Goal: Information Seeking & Learning: Learn about a topic

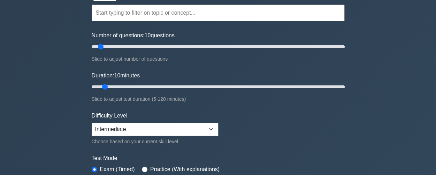
scroll to position [22, 0]
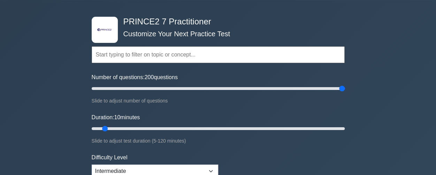
drag, startPoint x: 102, startPoint y: 88, endPoint x: 341, endPoint y: 103, distance: 239.7
type input "200"
click at [341, 93] on input "Number of questions: 200 questions" at bounding box center [218, 88] width 253 height 8
drag, startPoint x: 119, startPoint y: 130, endPoint x: 359, endPoint y: 149, distance: 241.3
type input "120"
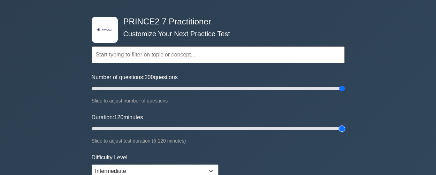
click at [345, 133] on input "Duration: 120 minutes" at bounding box center [218, 128] width 253 height 8
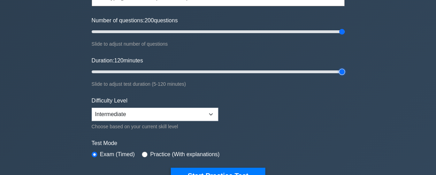
scroll to position [162, 0]
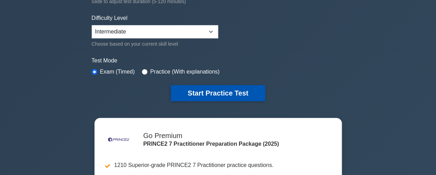
click at [209, 91] on button "Start Practice Test" at bounding box center [218, 93] width 94 height 16
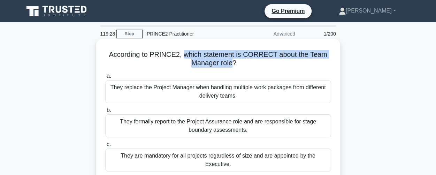
drag, startPoint x: 184, startPoint y: 55, endPoint x: 231, endPoint y: 64, distance: 47.9
click at [231, 64] on h5 "According to PRINCE2, which statement is CORRECT about the Team Manager role? .…" at bounding box center [218, 58] width 227 height 17
copy h5 "which statement is CORRECT about the Team Manager role"
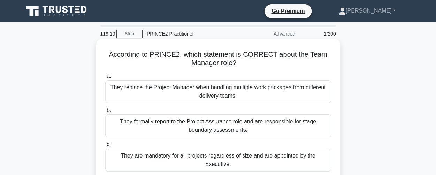
click at [179, 86] on div "They replace the Project Manager when handling multiple work packages from diff…" at bounding box center [218, 91] width 226 height 23
click at [105, 78] on input "a. They replace the Project Manager when handling multiple work packages from d…" at bounding box center [105, 76] width 0 height 5
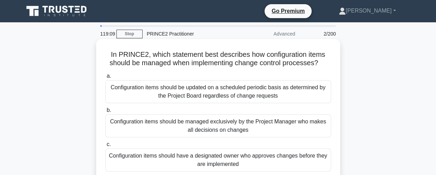
scroll to position [35, 0]
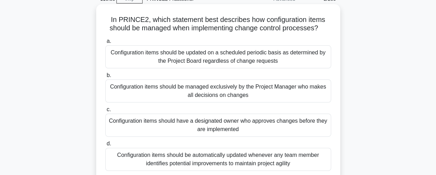
click at [178, 88] on div "Configuration items should be managed exclusively by the Project Manager who ma…" at bounding box center [218, 90] width 226 height 23
click at [105, 78] on input "b. Configuration items should be managed exclusively by the Project Manager who…" at bounding box center [105, 75] width 0 height 5
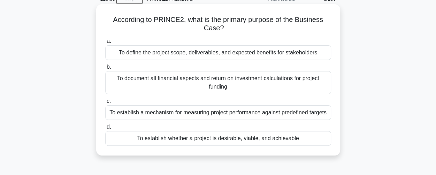
click at [173, 115] on div "To establish a mechanism for measuring project performance against predefined t…" at bounding box center [218, 112] width 226 height 15
click at [105, 104] on input "c. To establish a mechanism for measuring project performance against predefine…" at bounding box center [105, 101] width 0 height 5
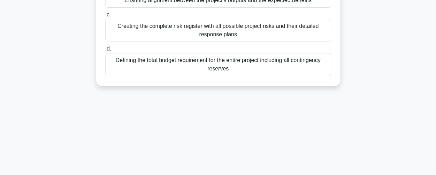
scroll to position [143, 0]
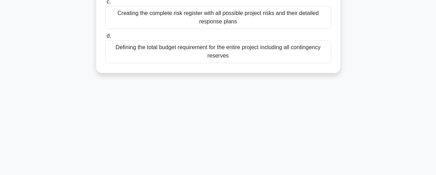
click at [169, 16] on div "Creating the complete risk register with all possible project risks and their d…" at bounding box center [218, 17] width 226 height 23
click at [105, 4] on input "c. Creating the complete risk register with all possible project risks and thei…" at bounding box center [105, 2] width 0 height 5
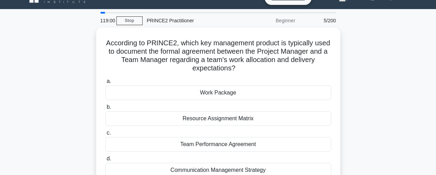
scroll to position [0, 0]
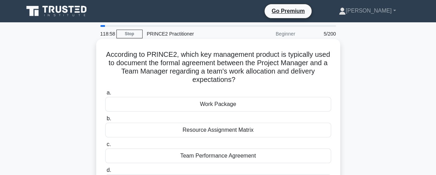
click at [198, 106] on div "Work Package" at bounding box center [218, 104] width 226 height 15
click at [105, 95] on input "a. Work Package" at bounding box center [105, 93] width 0 height 5
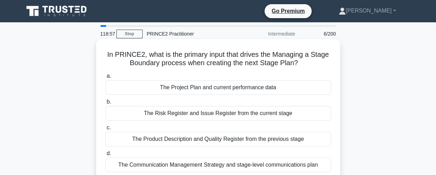
click at [173, 139] on div "The Product Description and Quality Register from the previous stage" at bounding box center [218, 139] width 226 height 15
click at [105, 130] on input "c. The Product Description and Quality Register from the previous stage" at bounding box center [105, 128] width 0 height 5
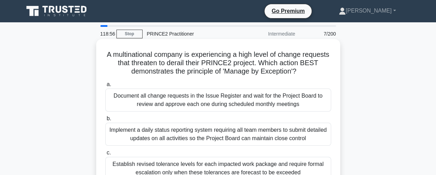
scroll to position [105, 0]
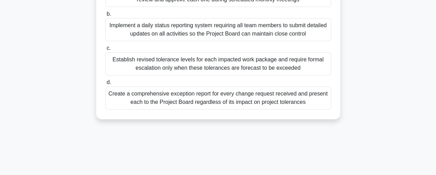
click at [176, 102] on div "Create a comprehensive exception report for every change request received and p…" at bounding box center [218, 97] width 226 height 23
click at [105, 85] on input "d. Create a comprehensive exception report for every change request received an…" at bounding box center [105, 82] width 0 height 5
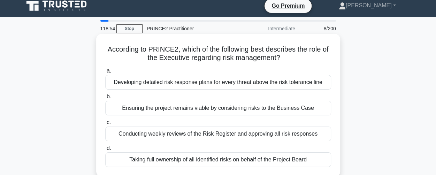
scroll to position [0, 0]
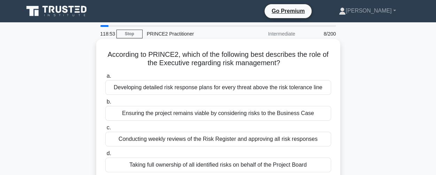
click at [178, 89] on div "Developing detailed risk response plans for every threat above the risk toleran…" at bounding box center [218, 87] width 226 height 15
click at [105, 78] on input "a. Developing detailed risk response plans for every threat above the risk tole…" at bounding box center [105, 76] width 0 height 5
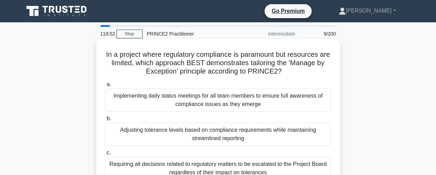
click at [169, 131] on div "Adjusting tolerance levels based on compliance requirements while maintaining s…" at bounding box center [218, 134] width 226 height 23
click at [105, 121] on input "b. Adjusting tolerance levels based on compliance requirements while maintainin…" at bounding box center [105, 118] width 0 height 5
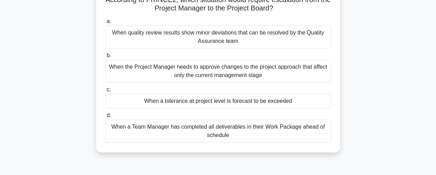
scroll to position [105, 0]
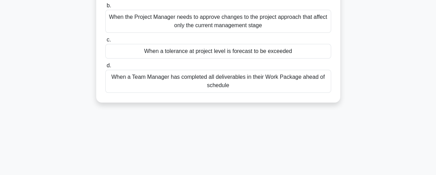
click at [169, 78] on div "When a Team Manager has completed all deliverables in their Work Package ahead …" at bounding box center [218, 81] width 226 height 23
click at [105, 68] on input "d. When a Team Manager has completed all deliverables in their Work Package ahe…" at bounding box center [105, 65] width 0 height 5
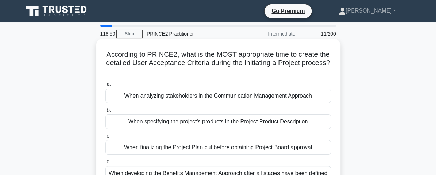
scroll to position [0, 0]
click at [166, 97] on div "When analyzing stakeholders in the Communication Management Approach" at bounding box center [218, 96] width 226 height 15
click at [105, 87] on input "a. When analyzing stakeholders in the Communication Management Approach" at bounding box center [105, 84] width 0 height 5
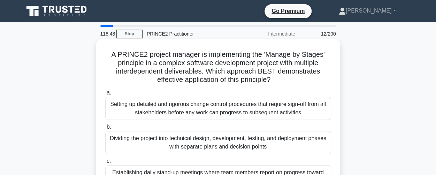
scroll to position [70, 0]
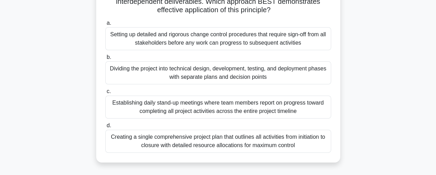
click at [157, 106] on div "Establishing daily stand-up meetings where team members report on progress towa…" at bounding box center [218, 107] width 226 height 23
click at [105, 94] on input "c. Establishing daily stand-up meetings where team members report on progress t…" at bounding box center [105, 91] width 0 height 5
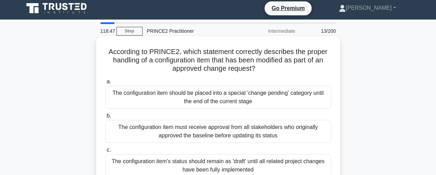
scroll to position [0, 0]
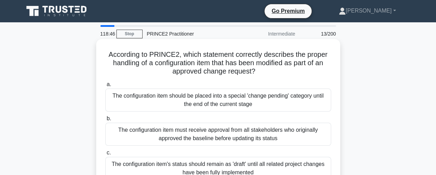
click at [138, 131] on div "The configuration item must receive approval from all stakeholders who original…" at bounding box center [218, 134] width 226 height 23
click at [105, 121] on input "b. The configuration item must receive approval from all stakeholders who origi…" at bounding box center [105, 118] width 0 height 5
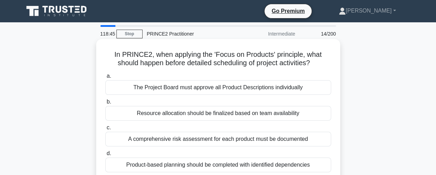
click at [153, 90] on div "The Project Board must approve all Product Descriptions individually" at bounding box center [218, 87] width 226 height 15
click at [105, 78] on input "a. The Project Board must approve all Product Descriptions individually" at bounding box center [105, 76] width 0 height 5
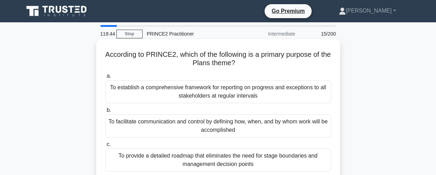
click at [136, 160] on div "To provide a detailed roadmap that eliminates the need for stage boundaries and…" at bounding box center [218, 160] width 226 height 23
click at [105, 147] on input "c. To provide a detailed roadmap that eliminates the need for stage boundaries …" at bounding box center [105, 144] width 0 height 5
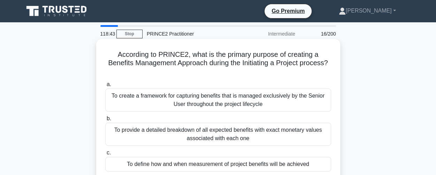
click at [156, 101] on div "To create a framework for capturing benefits that is managed exclusively by the…" at bounding box center [218, 100] width 226 height 23
click at [105, 87] on input "a. To create a framework for capturing benefits that is managed exclusively by …" at bounding box center [105, 84] width 0 height 5
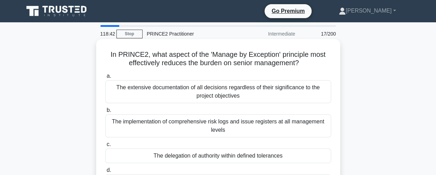
click at [148, 120] on div "The implementation of comprehensive risk logs and issue registers at all manage…" at bounding box center [218, 125] width 226 height 23
click at [105, 113] on input "b. The implementation of comprehensive risk logs and issue registers at all man…" at bounding box center [105, 110] width 0 height 5
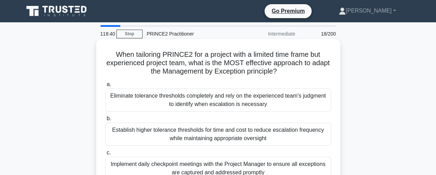
click at [150, 99] on div "Eliminate tolerance thresholds completely and rely on the experienced team's ju…" at bounding box center [218, 100] width 226 height 23
click at [105, 87] on input "a. Eliminate tolerance thresholds completely and rely on the experienced team's…" at bounding box center [105, 84] width 0 height 5
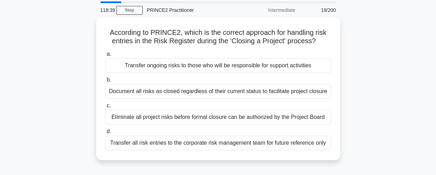
scroll to position [35, 0]
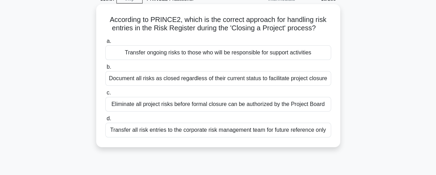
click at [149, 132] on div "Transfer all risk entries to the corporate risk management team for future refe…" at bounding box center [218, 130] width 226 height 15
click at [105, 121] on input "d. Transfer all risk entries to the corporate risk management team for future r…" at bounding box center [105, 118] width 0 height 5
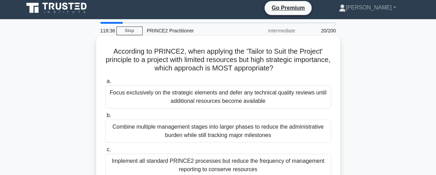
scroll to position [0, 0]
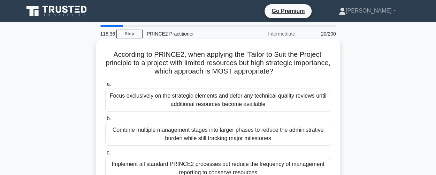
click at [151, 97] on div "Focus exclusively on the strategic elements and defer any technical quality rev…" at bounding box center [218, 100] width 226 height 23
click at [105, 87] on input "a. Focus exclusively on the strategic elements and defer any technical quality …" at bounding box center [105, 84] width 0 height 5
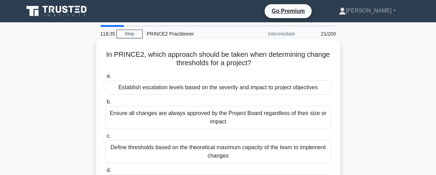
click at [147, 115] on div "Ensure all changes are always approved by the Project Board regardless of their…" at bounding box center [218, 117] width 226 height 23
click at [105, 104] on input "b. Ensure all changes are always approved by the Project Board regardless of th…" at bounding box center [105, 102] width 0 height 5
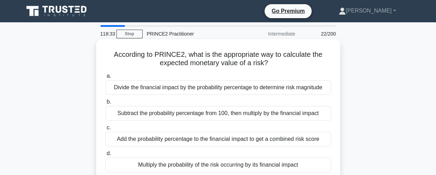
click at [144, 137] on div "Add the probability percentage to the financial impact to get a combined risk s…" at bounding box center [218, 139] width 226 height 15
click at [105, 130] on input "c. Add the probability percentage to the financial impact to get a combined ris…" at bounding box center [105, 128] width 0 height 5
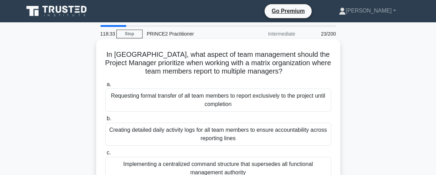
click at [145, 129] on div "Creating detailed daily activity logs for all team members to ensure accountabi…" at bounding box center [218, 134] width 226 height 23
click at [105, 121] on input "b. Creating detailed daily activity logs for all team members to ensure account…" at bounding box center [105, 118] width 0 height 5
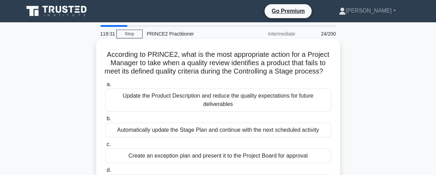
click at [154, 104] on div "Update the Product Description and reduce the quality expectations for future d…" at bounding box center [218, 100] width 226 height 23
click at [105, 87] on input "a. Update the Product Description and reduce the quality expectations for futur…" at bounding box center [105, 84] width 0 height 5
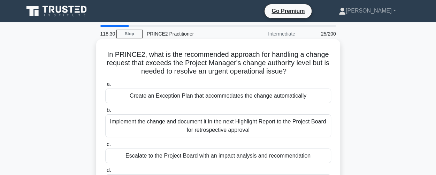
click at [149, 124] on div "Implement the change and document it in the next Highlight Report to the Projec…" at bounding box center [218, 125] width 226 height 23
click at [105, 113] on input "b. Implement the change and document it in the next Highlight Report to the Pro…" at bounding box center [105, 110] width 0 height 5
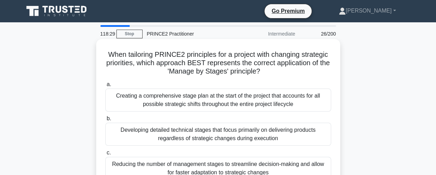
click at [145, 165] on div "Reducing the number of management stages to streamline decision-making and allo…" at bounding box center [218, 168] width 226 height 23
click at [105, 155] on input "c. Reducing the number of management stages to streamline decision-making and a…" at bounding box center [105, 153] width 0 height 5
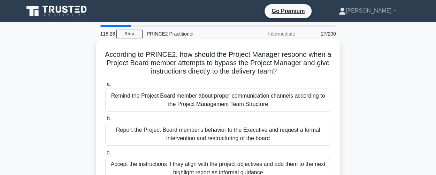
click at [161, 100] on div "Remind the Project Board member about proper communication channels according t…" at bounding box center [218, 100] width 226 height 23
click at [105, 87] on input "a. Remind the Project Board member about proper communication channels accordin…" at bounding box center [105, 84] width 0 height 5
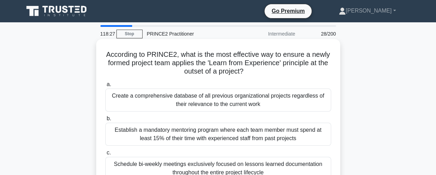
click at [150, 135] on div "Establish a mandatory mentoring program where each team member must spend at le…" at bounding box center [218, 134] width 226 height 23
click at [105, 121] on input "b. Establish a mandatory mentoring program where each team member must spend at…" at bounding box center [105, 118] width 0 height 5
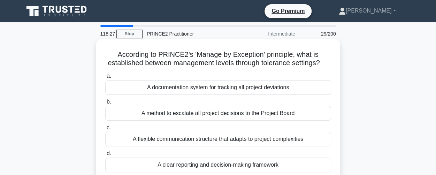
click at [174, 113] on div "A method to escalate all project decisions to the Project Board" at bounding box center [218, 113] width 226 height 15
click at [105, 104] on input "b. A method to escalate all project decisions to the Project Board" at bounding box center [105, 102] width 0 height 5
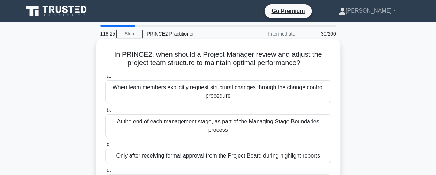
click at [167, 155] on div "Only after receiving formal approval from the Project Board during highlight re…" at bounding box center [218, 156] width 226 height 15
click at [105, 147] on input "c. Only after receiving formal approval from the Project Board during highlight…" at bounding box center [105, 144] width 0 height 5
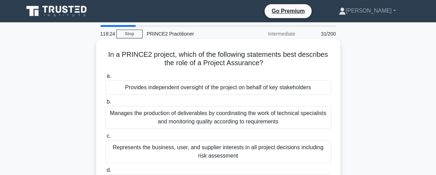
click at [211, 89] on div "Provides independent oversight of the project on behalf of key stakeholders" at bounding box center [218, 87] width 226 height 15
click at [105, 78] on input "a. Provides independent oversight of the project on behalf of key stakeholders" at bounding box center [105, 76] width 0 height 5
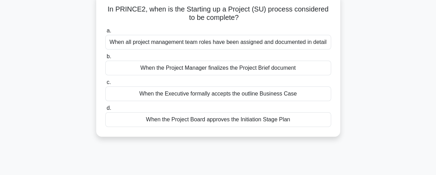
scroll to position [70, 0]
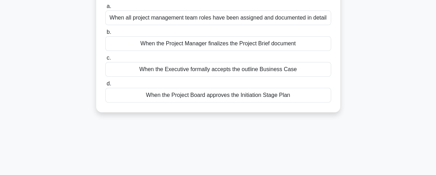
click at [225, 95] on div "When the Project Board approves the Initiation Stage Plan" at bounding box center [218, 95] width 226 height 15
click at [105, 86] on input "d. When the Project Board approves the Initiation Stage Plan" at bounding box center [105, 84] width 0 height 5
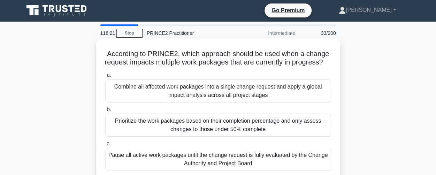
scroll to position [0, 0]
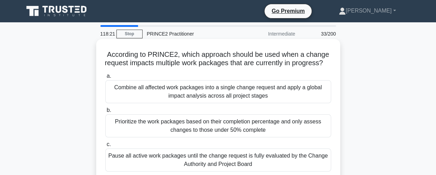
click at [252, 98] on div "Combine all affected work packages into a single change request and apply a glo…" at bounding box center [218, 91] width 226 height 23
click at [105, 78] on input "a. Combine all affected work packages into a single change request and apply a …" at bounding box center [105, 76] width 0 height 5
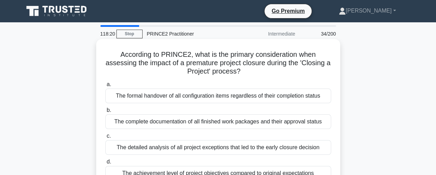
click at [239, 123] on div "The complete documentation of all finished work packages and their approval sta…" at bounding box center [218, 121] width 226 height 15
click at [105, 113] on input "b. The complete documentation of all finished work packages and their approval …" at bounding box center [105, 110] width 0 height 5
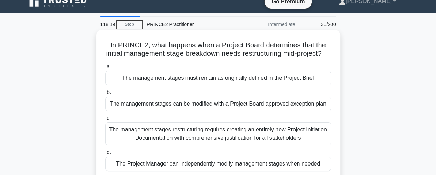
scroll to position [70, 0]
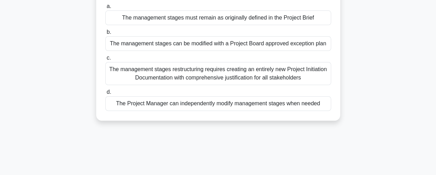
click at [236, 85] on div "The management stages restructuring requires creating an entirely new Project I…" at bounding box center [218, 73] width 226 height 23
click at [105, 60] on input "c. The management stages restructuring requires creating an entirely new Projec…" at bounding box center [105, 58] width 0 height 5
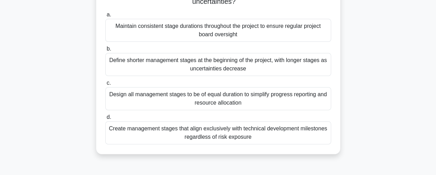
click at [212, 136] on div "Create management stages that align exclusively with technical development mile…" at bounding box center [218, 132] width 226 height 23
click at [105, 120] on input "d. Create management stages that align exclusively with technical development m…" at bounding box center [105, 117] width 0 height 5
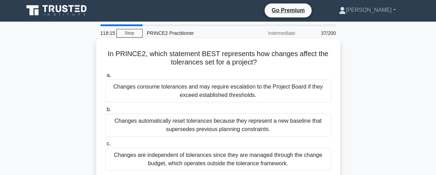
scroll to position [0, 0]
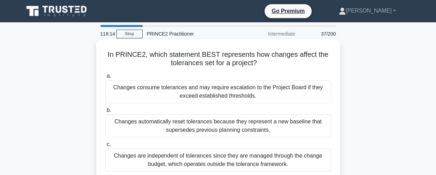
click at [222, 91] on div "Changes consume tolerances and may require escalation to the Project Board if t…" at bounding box center [218, 91] width 226 height 23
click at [105, 78] on input "a. Changes consume tolerances and may require escalation to the Project Board i…" at bounding box center [105, 76] width 0 height 5
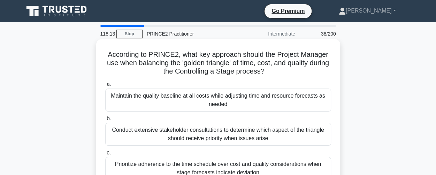
click at [222, 132] on div "Conduct extensive stakeholder consultations to determine which aspect of the tr…" at bounding box center [218, 134] width 226 height 23
click at [105, 121] on input "b. Conduct extensive stakeholder consultations to determine which aspect of the…" at bounding box center [105, 118] width 0 height 5
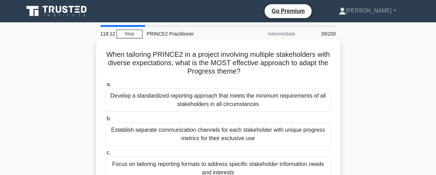
scroll to position [35, 0]
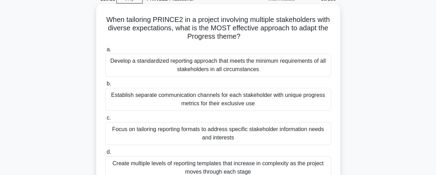
click at [226, 105] on div "Establish separate communication channels for each stakeholder with unique prog…" at bounding box center [218, 99] width 226 height 23
click at [105, 86] on input "b. Establish separate communication channels for each stakeholder with unique p…" at bounding box center [105, 84] width 0 height 5
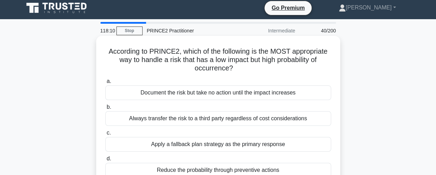
scroll to position [0, 0]
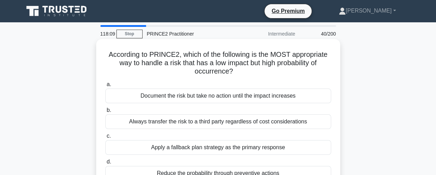
click at [212, 149] on div "Apply a fallback plan strategy as the primary response" at bounding box center [218, 147] width 226 height 15
click at [105, 138] on input "c. Apply a fallback plan strategy as the primary response" at bounding box center [105, 136] width 0 height 5
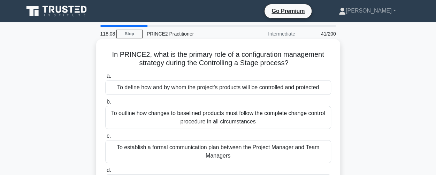
click at [248, 90] on div "To define how and by whom the project's products will be controlled and protect…" at bounding box center [218, 87] width 226 height 15
click at [105, 78] on input "a. To define how and by whom the project's products will be controlled and prot…" at bounding box center [105, 76] width 0 height 5
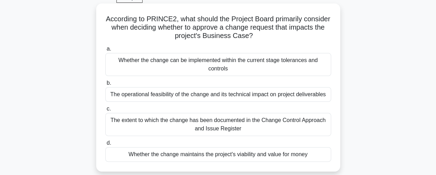
scroll to position [70, 0]
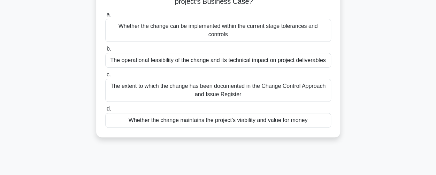
click at [238, 122] on div "Whether the change maintains the project's viability and value for money" at bounding box center [218, 120] width 226 height 15
click at [105, 111] on input "d. Whether the change maintains the project's viability and value for money" at bounding box center [105, 109] width 0 height 5
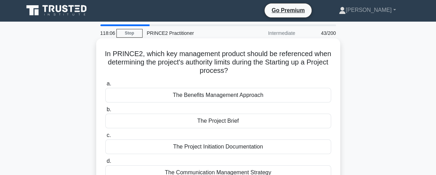
scroll to position [0, 0]
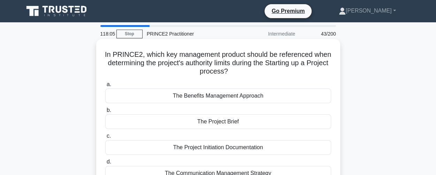
click at [227, 127] on div "The Project Brief" at bounding box center [218, 121] width 226 height 15
click at [105, 113] on input "b. The Project Brief" at bounding box center [105, 110] width 0 height 5
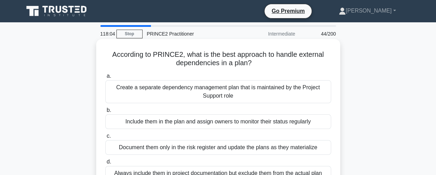
click at [234, 94] on div "Create a separate dependency management plan that is maintained by the Project …" at bounding box center [218, 91] width 226 height 23
click at [105, 78] on input "a. Create a separate dependency management plan that is maintained by the Proje…" at bounding box center [105, 76] width 0 height 5
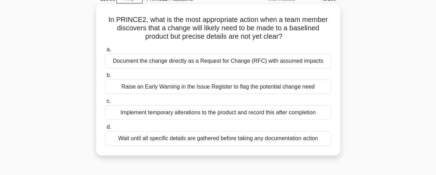
click at [241, 114] on div "Implement temporary alterations to the product and record this after completion" at bounding box center [218, 112] width 226 height 15
click at [105, 104] on input "c. Implement temporary alterations to the product and record this after complet…" at bounding box center [105, 101] width 0 height 5
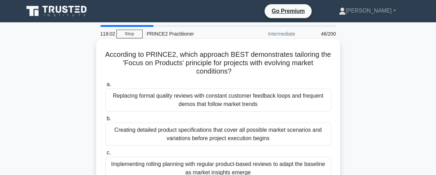
click at [229, 101] on div "Replacing formal quality reviews with constant customer feedback loops and freq…" at bounding box center [218, 100] width 226 height 23
click at [105, 87] on input "a. Replacing formal quality reviews with constant customer feedback loops and f…" at bounding box center [105, 84] width 0 height 5
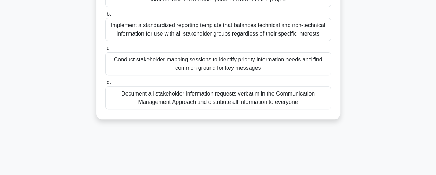
click at [228, 103] on div "Document all stakeholder information requests verbatim in the Communication Man…" at bounding box center [218, 97] width 226 height 23
click at [105, 85] on input "d. Document all stakeholder information requests verbatim in the Communication …" at bounding box center [105, 82] width 0 height 5
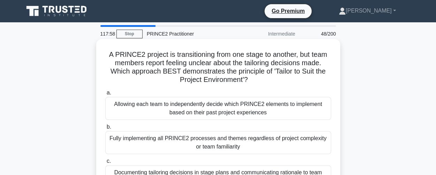
click at [221, 106] on div "Allowing each team to independently decide which PRINCE2 elements to implement …" at bounding box center [218, 108] width 226 height 23
click at [105, 95] on input "a. Allowing each team to independently decide which PRINCE2 elements to impleme…" at bounding box center [105, 93] width 0 height 5
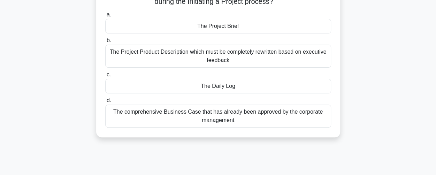
click at [227, 120] on div "The comprehensive Business Case that has already been approved by the corporate…" at bounding box center [218, 116] width 226 height 23
click at [105, 103] on input "d. The comprehensive Business Case that has already been approved by the corpor…" at bounding box center [105, 100] width 0 height 5
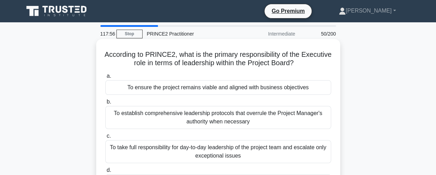
click at [221, 115] on div "To establish comprehensive leadership protocols that overrule the Project Manag…" at bounding box center [218, 117] width 226 height 23
click at [105, 104] on input "b. To establish comprehensive leadership protocols that overrule the Project Ma…" at bounding box center [105, 102] width 0 height 5
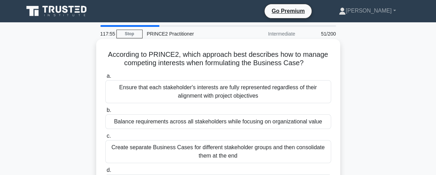
click at [227, 101] on div "Ensure that each stakeholder's interests are fully represented regardless of th…" at bounding box center [218, 91] width 226 height 23
click at [105, 78] on input "a. Ensure that each stakeholder's interests are fully represented regardless of…" at bounding box center [105, 76] width 0 height 5
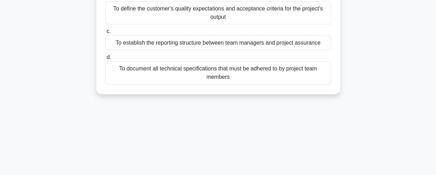
click at [225, 78] on div "To document all technical specifications that must be adhered to by project tea…" at bounding box center [218, 72] width 226 height 23
click at [105, 60] on input "d. To document all technical specifications that must be adhered to by project …" at bounding box center [105, 57] width 0 height 5
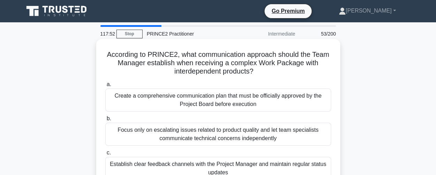
click at [209, 94] on div "Create a comprehensive communication plan that must be officially approved by t…" at bounding box center [218, 100] width 226 height 23
click at [105, 87] on input "a. Create a comprehensive communication plan that must be officially approved b…" at bounding box center [105, 84] width 0 height 5
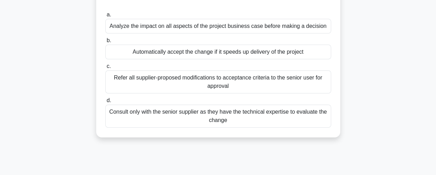
click at [208, 88] on div "Refer all supplier-proposed modifications to acceptance criteria to the senior …" at bounding box center [218, 81] width 226 height 23
click at [105, 69] on input "c. Refer all supplier-proposed modifications to acceptance criteria to the seni…" at bounding box center [105, 66] width 0 height 5
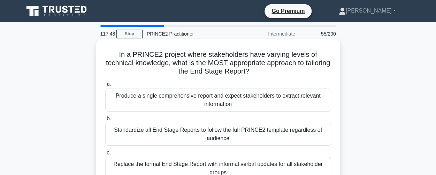
click at [209, 99] on div "Produce a single comprehensive report and expect stakeholders to extract releva…" at bounding box center [218, 100] width 226 height 23
click at [105, 87] on input "a. Produce a single comprehensive report and expect stakeholders to extract rel…" at bounding box center [105, 84] width 0 height 5
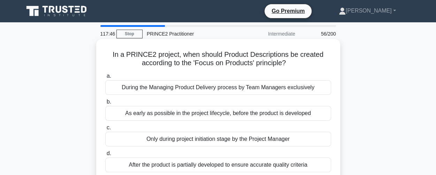
click at [207, 137] on div "Only during project initiation stage by the Project Manager" at bounding box center [218, 139] width 226 height 15
click at [105, 130] on input "c. Only during project initiation stage by the Project Manager" at bounding box center [105, 128] width 0 height 5
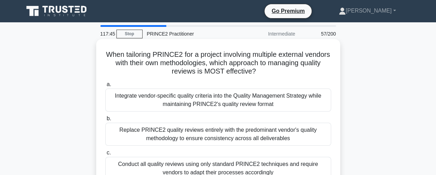
click at [222, 104] on div "Integrate vendor-specific quality criteria into the Quality Management Strategy…" at bounding box center [218, 100] width 226 height 23
click at [105, 87] on input "a. Integrate vendor-specific quality criteria into the Quality Management Strat…" at bounding box center [105, 84] width 0 height 5
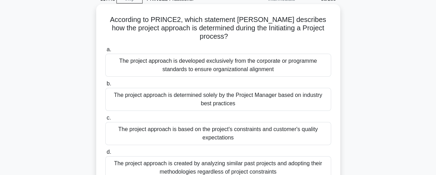
click at [220, 134] on div "The project approach is based on the project's constraints and customer's quali…" at bounding box center [218, 133] width 226 height 23
click at [105, 120] on input "c. The project approach is based on the project's constraints and customer's qu…" at bounding box center [105, 118] width 0 height 5
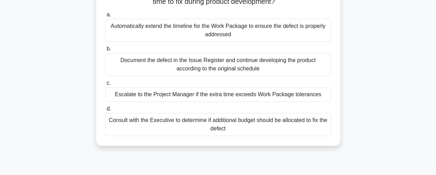
click at [210, 130] on div "Consult with the Executive to determine if additional budget should be allocate…" at bounding box center [218, 124] width 226 height 23
click at [105, 111] on input "d. Consult with the Executive to determine if additional budget should be alloc…" at bounding box center [105, 109] width 0 height 5
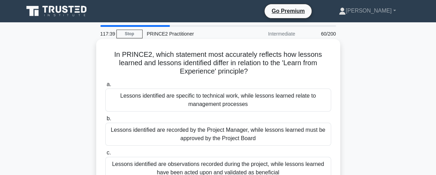
click at [212, 99] on div "Lessons identified are specific to technical work, while lessons learned relate…" at bounding box center [218, 100] width 226 height 23
click at [105, 87] on input "a. Lessons identified are specific to technical work, while lessons learned rel…" at bounding box center [105, 84] width 0 height 5
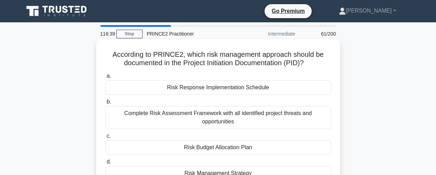
click at [203, 116] on div "Complete Risk Assessment Framework with all identified project threats and oppo…" at bounding box center [218, 117] width 226 height 23
click at [105, 104] on input "b. Complete Risk Assessment Framework with all identified project threats and o…" at bounding box center [105, 102] width 0 height 5
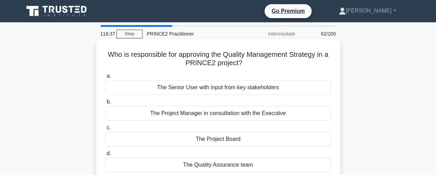
click at [203, 86] on div "The Senior User with input from key stakeholders" at bounding box center [218, 87] width 226 height 15
click at [105, 78] on input "a. The Senior User with input from key stakeholders" at bounding box center [105, 76] width 0 height 5
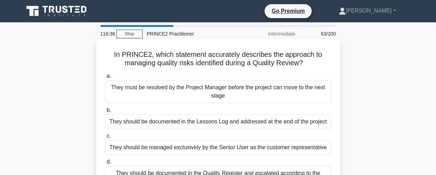
click at [201, 149] on div "They should be managed exclusively by the Senior User as the customer represent…" at bounding box center [218, 147] width 226 height 15
click at [105, 138] on input "c. They should be managed exclusively by the Senior User as the customer repres…" at bounding box center [105, 136] width 0 height 5
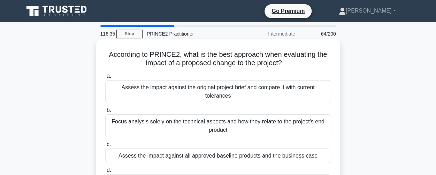
click at [200, 94] on div "Assess the impact against the original project brief and compare it with curren…" at bounding box center [218, 91] width 226 height 23
click at [105, 78] on input "a. Assess the impact against the original project brief and compare it with cur…" at bounding box center [105, 76] width 0 height 5
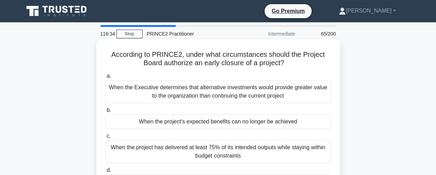
click at [203, 155] on div "When the project has delivered at least 75% of its intended outputs while stayi…" at bounding box center [218, 151] width 226 height 23
click at [105, 138] on input "c. When the project has delivered at least 75% of its intended outputs while st…" at bounding box center [105, 136] width 0 height 5
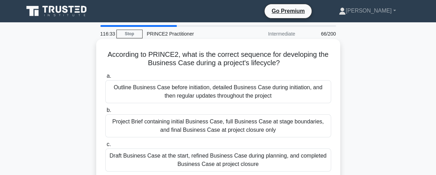
click at [206, 93] on div "Outline Business Case before initiation, detailed Business Case during initiati…" at bounding box center [218, 91] width 226 height 23
click at [105, 78] on input "a. Outline Business Case before initiation, detailed Business Case during initi…" at bounding box center [105, 76] width 0 height 5
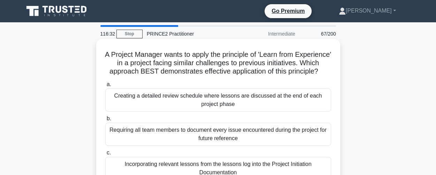
click at [205, 112] on div "Creating a detailed review schedule where lessons are discussed at the end of e…" at bounding box center [218, 100] width 226 height 23
click at [105, 87] on input "a. Creating a detailed review schedule where lessons are discussed at the end o…" at bounding box center [105, 84] width 0 height 5
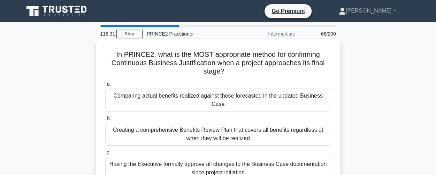
click at [202, 98] on div "Comparing actual benefits realized against those forecasted in the updated Busi…" at bounding box center [218, 100] width 226 height 23
click at [105, 87] on input "a. Comparing actual benefits realized against those forecasted in the updated B…" at bounding box center [105, 84] width 0 height 5
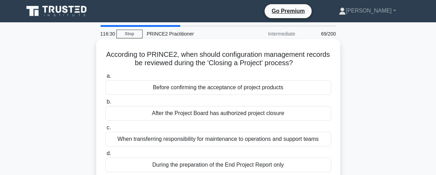
click at [201, 143] on div "When transferring responsibility for maintenance to operations and support teams" at bounding box center [218, 139] width 226 height 15
click at [105, 130] on input "c. When transferring responsibility for maintenance to operations and support t…" at bounding box center [105, 128] width 0 height 5
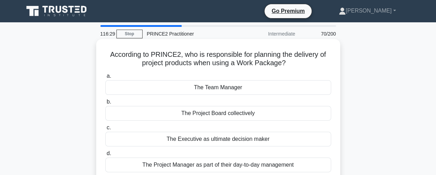
click at [205, 87] on div "The Team Manager" at bounding box center [218, 87] width 226 height 15
click at [105, 78] on input "a. The Team Manager" at bounding box center [105, 76] width 0 height 5
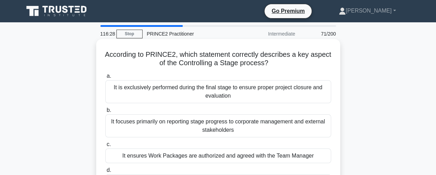
click at [200, 157] on div "It ensures Work Packages are authorized and agreed with the Team Manager" at bounding box center [218, 156] width 226 height 15
click at [105, 147] on input "c. It ensures Work Packages are authorized and agreed with the Team Manager" at bounding box center [105, 144] width 0 height 5
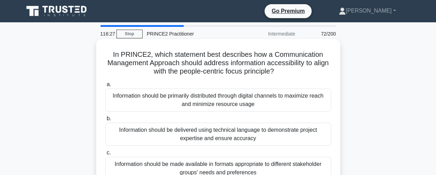
click at [202, 137] on div "Information should be delivered using technical language to demonstrate project…" at bounding box center [218, 134] width 226 height 23
click at [105, 121] on input "b. Information should be delivered using technical language to demonstrate proj…" at bounding box center [105, 118] width 0 height 5
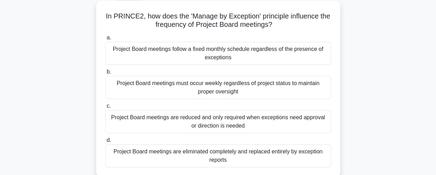
scroll to position [70, 0]
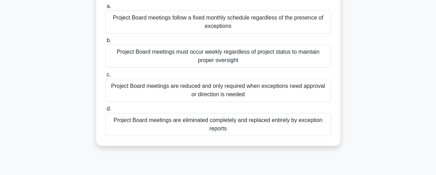
click at [208, 127] on div "Project Board meetings are eliminated completely and replaced entirely by excep…" at bounding box center [218, 124] width 226 height 23
click at [105, 111] on input "d. Project Board meetings are eliminated completely and replaced entirely by ex…" at bounding box center [105, 109] width 0 height 5
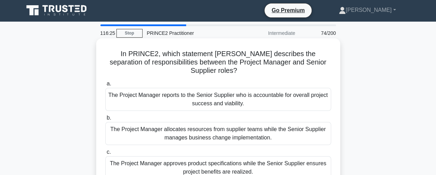
scroll to position [0, 0]
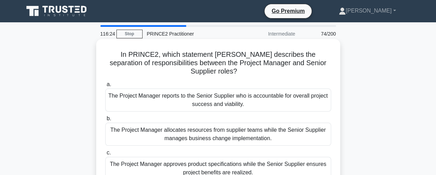
click at [208, 97] on div "The Project Manager reports to the Senior Supplier who is accountable for overa…" at bounding box center [218, 100] width 226 height 23
click at [105, 87] on input "a. The Project Manager reports to the Senior Supplier who is accountable for ov…" at bounding box center [105, 84] width 0 height 5
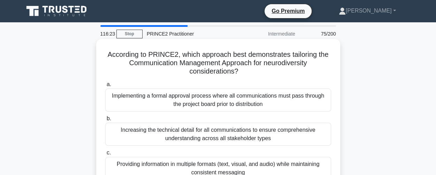
click at [209, 131] on div "Increasing the technical detail for all communications to ensure comprehensive …" at bounding box center [218, 134] width 226 height 23
click at [105, 121] on input "b. Increasing the technical detail for all communications to ensure comprehensi…" at bounding box center [105, 118] width 0 height 5
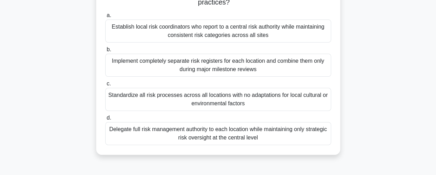
scroll to position [70, 0]
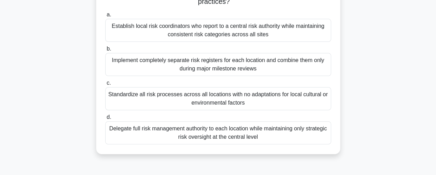
click at [216, 101] on div "Standardize all risk processes across all locations with no adaptations for loc…" at bounding box center [218, 98] width 226 height 23
click at [105, 85] on input "c. Standardize all risk processes across all locations with no adaptations for …" at bounding box center [105, 83] width 0 height 5
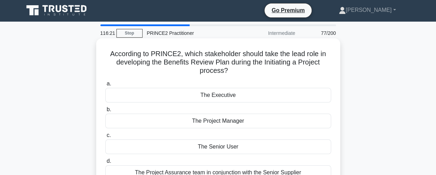
scroll to position [0, 0]
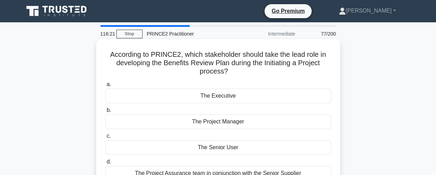
click at [215, 92] on div "The Executive" at bounding box center [218, 96] width 226 height 15
click at [105, 87] on input "a. The Executive" at bounding box center [105, 84] width 0 height 5
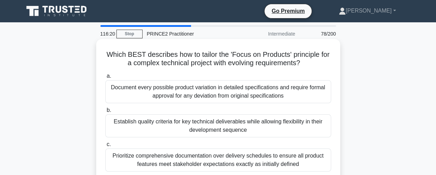
click at [215, 129] on div "Establish quality criteria for key technical deliverables while allowing flexib…" at bounding box center [218, 125] width 226 height 23
click at [105, 113] on input "b. Establish quality criteria for key technical deliverables while allowing fle…" at bounding box center [105, 110] width 0 height 5
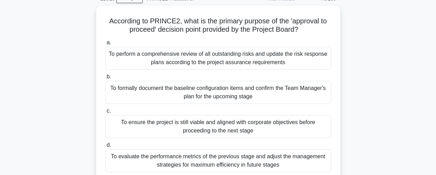
scroll to position [70, 0]
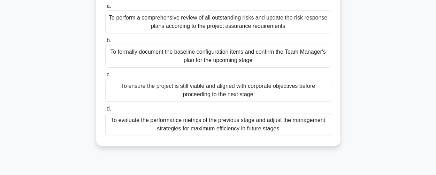
click at [215, 128] on div "To evaluate the performance metrics of the previous stage and adjust the manage…" at bounding box center [218, 124] width 226 height 23
click at [105, 111] on input "d. To evaluate the performance metrics of the previous stage and adjust the man…" at bounding box center [105, 109] width 0 height 5
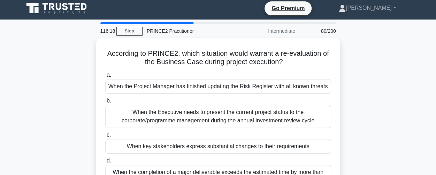
scroll to position [0, 0]
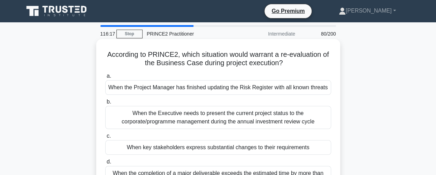
click at [217, 116] on div "When the Executive needs to present the current project status to the corporate…" at bounding box center [218, 117] width 226 height 23
click at [105, 104] on input "b. When the Executive needs to present the current project status to the corpor…" at bounding box center [105, 102] width 0 height 5
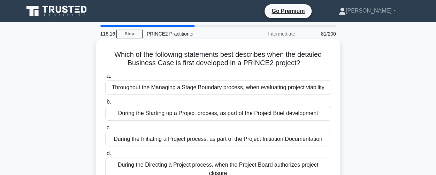
click at [221, 91] on div "Throughout the Managing a Stage Boundary process, when evaluating project viabi…" at bounding box center [218, 87] width 226 height 15
click at [105, 78] on input "a. Throughout the Managing a Stage Boundary process, when evaluating project vi…" at bounding box center [105, 76] width 0 height 5
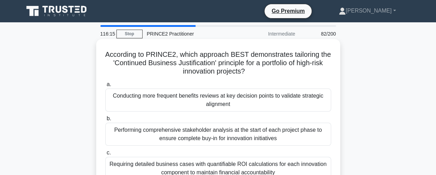
click at [216, 107] on div "Conducting more frequent benefits reviews at key decision points to validate st…" at bounding box center [218, 100] width 226 height 23
click at [105, 87] on input "a. Conducting more frequent benefits reviews at key decision points to validate…" at bounding box center [105, 84] width 0 height 5
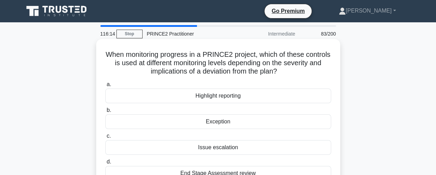
click at [215, 123] on div "Exception" at bounding box center [218, 121] width 226 height 15
click at [105, 113] on input "b. Exception" at bounding box center [105, 110] width 0 height 5
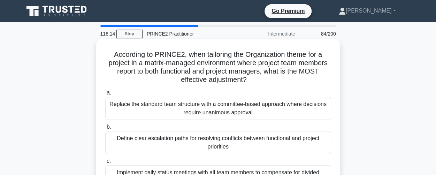
click at [218, 109] on div "Replace the standard team structure with a committee-based approach where decis…" at bounding box center [218, 108] width 226 height 23
click at [105, 95] on input "a. Replace the standard team structure with a committee-based approach where de…" at bounding box center [105, 93] width 0 height 5
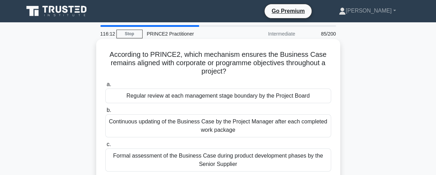
click at [214, 157] on div "Formal assessment of the Business Case during product development phases by the…" at bounding box center [218, 160] width 226 height 23
click at [105, 147] on input "c. Formal assessment of the Business Case during product development phases by …" at bounding box center [105, 144] width 0 height 5
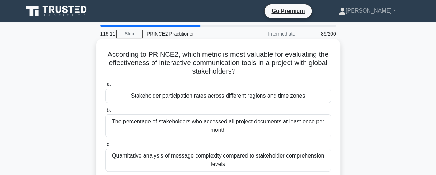
click at [227, 120] on div "The percentage of stakeholders who accessed all project documents at least once…" at bounding box center [218, 125] width 226 height 23
click at [105, 113] on input "b. The percentage of stakeholders who accessed all project documents at least o…" at bounding box center [105, 110] width 0 height 5
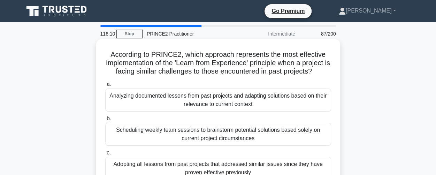
click at [226, 107] on div "Analyzing documented lessons from past projects and adapting solutions based on…" at bounding box center [218, 100] width 226 height 23
click at [105, 87] on input "a. Analyzing documented lessons from past projects and adapting solutions based…" at bounding box center [105, 84] width 0 height 5
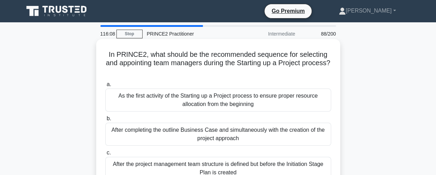
click at [219, 172] on div "After the project management team structure is defined but before the Initiatio…" at bounding box center [218, 168] width 226 height 23
click at [105, 155] on input "c. After the project management team structure is defined but before the Initia…" at bounding box center [105, 153] width 0 height 5
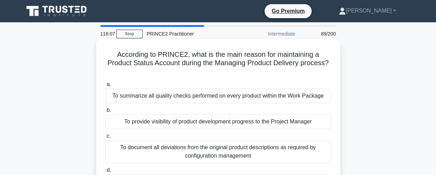
click at [237, 124] on div "To provide visibility of product development progress to the Project Manager" at bounding box center [218, 121] width 226 height 15
click at [105, 113] on input "b. To provide visibility of product development progress to the Project Manager" at bounding box center [105, 110] width 0 height 5
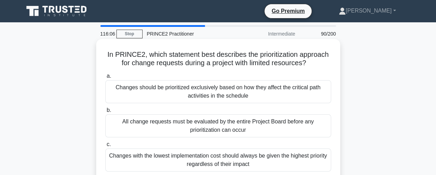
click at [231, 91] on div "Changes should be prioritized exclusively based on how they affect the critical…" at bounding box center [218, 91] width 226 height 23
click at [105, 78] on input "a. Changes should be prioritized exclusively based on how they affect the criti…" at bounding box center [105, 76] width 0 height 5
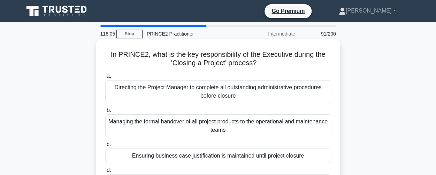
click at [218, 127] on div "Managing the formal handover of all project products to the operational and mai…" at bounding box center [218, 125] width 226 height 23
click at [105, 113] on input "b. Managing the formal handover of all project products to the operational and …" at bounding box center [105, 110] width 0 height 5
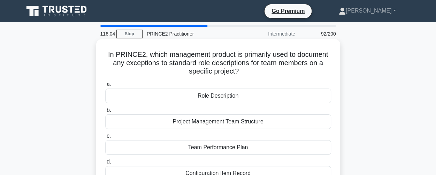
click at [215, 150] on div "Team Performance Plan" at bounding box center [218, 147] width 226 height 15
click at [105, 138] on input "c. Team Performance Plan" at bounding box center [105, 136] width 0 height 5
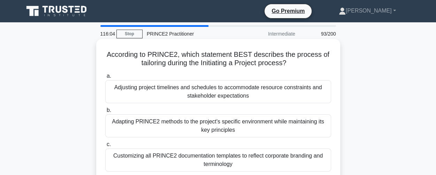
click at [214, 157] on div "Customizing all PRINCE2 documentation templates to reflect corporate branding a…" at bounding box center [218, 160] width 226 height 23
click at [105, 147] on input "c. Customizing all PRINCE2 documentation templates to reflect corporate brandin…" at bounding box center [105, 144] width 0 height 5
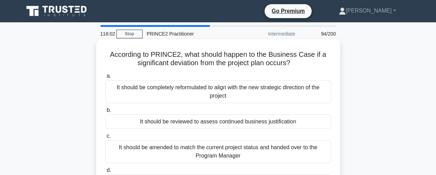
click at [221, 94] on div "It should be completely reformulated to align with the new strategic direction …" at bounding box center [218, 91] width 226 height 23
click at [105, 78] on input "a. It should be completely reformulated to align with the new strategic directi…" at bounding box center [105, 76] width 0 height 5
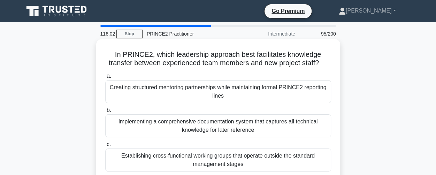
click at [212, 120] on div "Implementing a comprehensive documentation system that captures all technical k…" at bounding box center [218, 125] width 226 height 23
click at [105, 113] on input "b. Implementing a comprehensive documentation system that captures all technica…" at bounding box center [105, 110] width 0 height 5
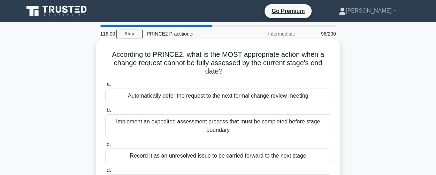
click at [210, 159] on div "Record it as an unresolved issue to be carried forward to the next stage" at bounding box center [218, 156] width 226 height 15
click at [105, 147] on input "c. Record it as an unresolved issue to be carried forward to the next stage" at bounding box center [105, 144] width 0 height 5
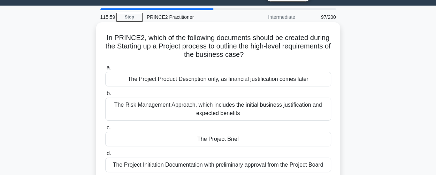
scroll to position [70, 0]
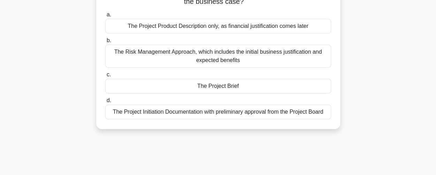
click at [225, 114] on div "The Project Initiation Documentation with preliminary approval from the Project…" at bounding box center [218, 112] width 226 height 15
click at [105, 103] on input "d. The Project Initiation Documentation with preliminary approval from the Proj…" at bounding box center [105, 100] width 0 height 5
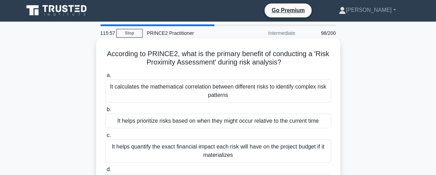
scroll to position [0, 0]
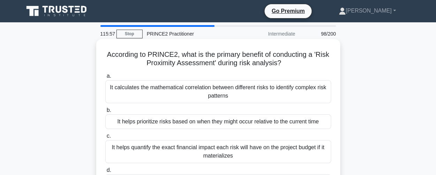
click at [223, 94] on div "It calculates the mathematical correlation between different risks to identify …" at bounding box center [218, 91] width 226 height 23
click at [105, 78] on input "a. It calculates the mathematical correlation between different risks to identi…" at bounding box center [105, 76] width 0 height 5
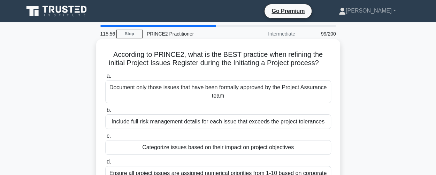
click at [216, 122] on div "Include full risk management details for each issue that exceeds the project to…" at bounding box center [218, 121] width 226 height 15
click at [105, 113] on input "b. Include full risk management details for each issue that exceeds the project…" at bounding box center [105, 110] width 0 height 5
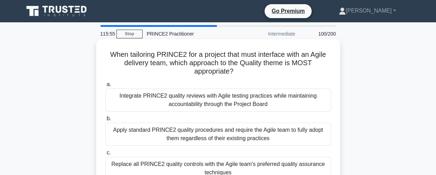
click at [213, 138] on div "Apply standard PRINCE2 quality procedures and require the Agile team to fully a…" at bounding box center [218, 134] width 226 height 23
click at [105, 121] on input "b. Apply standard PRINCE2 quality procedures and require the Agile team to full…" at bounding box center [105, 118] width 0 height 5
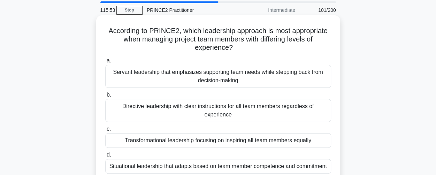
scroll to position [35, 0]
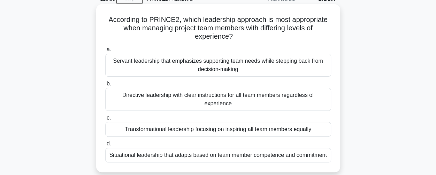
click at [211, 148] on div "Situational leadership that adapts based on team member competence and commitme…" at bounding box center [218, 155] width 226 height 15
click at [105, 145] on input "d. Situational leadership that adapts based on team member competence and commi…" at bounding box center [105, 144] width 0 height 5
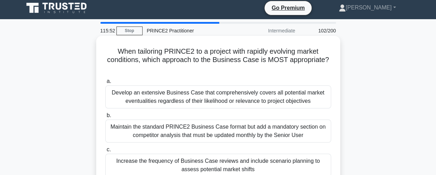
scroll to position [0, 0]
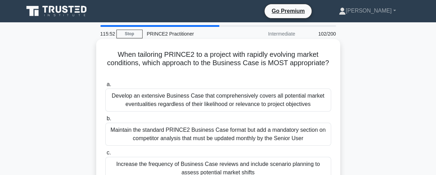
click at [220, 96] on div "Develop an extensive Business Case that comprehensively covers all potential ma…" at bounding box center [218, 100] width 226 height 23
click at [105, 87] on input "a. Develop an extensive Business Case that comprehensively covers all potential…" at bounding box center [105, 84] width 0 height 5
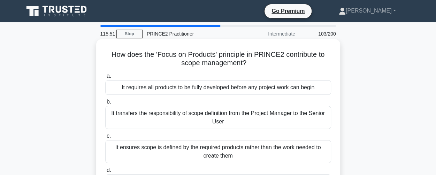
click at [218, 109] on div "It transfers the responsibility of scope definition from the Project Manager to…" at bounding box center [218, 117] width 226 height 23
click at [105, 104] on input "b. It transfers the responsibility of scope definition from the Project Manager…" at bounding box center [105, 102] width 0 height 5
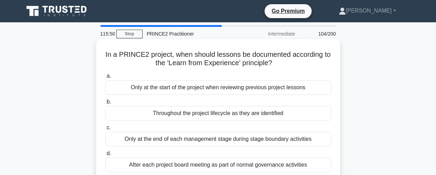
click at [211, 139] on div "Only at the end of each management stage during stage boundary activities" at bounding box center [218, 139] width 226 height 15
click at [105, 130] on input "c. Only at the end of each management stage during stage boundary activities" at bounding box center [105, 128] width 0 height 5
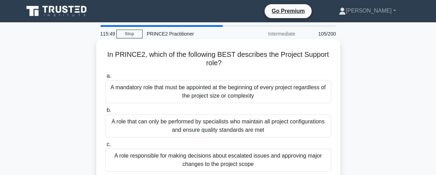
click at [206, 161] on div "A role responsible for making decisions about escalated issues and approving ma…" at bounding box center [218, 160] width 226 height 23
click at [105, 147] on input "c. A role responsible for making decisions about escalated issues and approving…" at bounding box center [105, 144] width 0 height 5
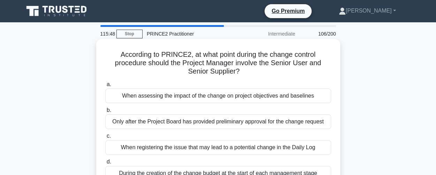
click at [215, 101] on div "When assessing the impact of the change on project objectives and baselines" at bounding box center [218, 96] width 226 height 15
click at [105, 87] on input "a. When assessing the impact of the change on project objectives and baselines" at bounding box center [105, 84] width 0 height 5
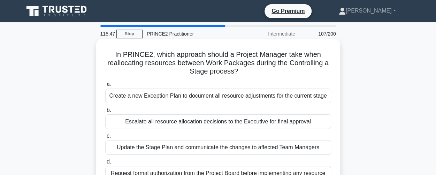
click at [208, 117] on div "Escalate all resource allocation decisions to the Executive for final approval" at bounding box center [218, 121] width 226 height 15
click at [105, 113] on input "b. Escalate all resource allocation decisions to the Executive for final approv…" at bounding box center [105, 110] width 0 height 5
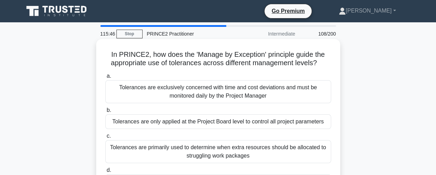
click at [206, 124] on div "Tolerances are only applied at the Project Board level to control all project p…" at bounding box center [218, 121] width 226 height 15
click at [105, 113] on input "b. Tolerances are only applied at the Project Board level to control all projec…" at bounding box center [105, 110] width 0 height 5
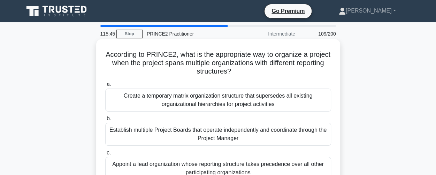
click at [202, 166] on div "Appoint a lead organization whose reporting structure takes precedence over all…" at bounding box center [218, 168] width 226 height 23
click at [105, 155] on input "c. Appoint a lead organization whose reporting structure takes precedence over …" at bounding box center [105, 153] width 0 height 5
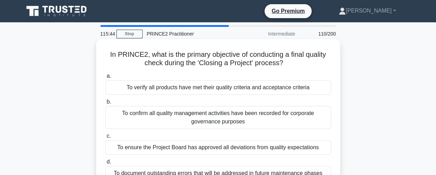
click at [206, 93] on div "To verify all products have met their quality criteria and acceptance criteria" at bounding box center [218, 87] width 226 height 15
click at [105, 78] on input "a. To verify all products have met their quality criteria and acceptance criter…" at bounding box center [105, 76] width 0 height 5
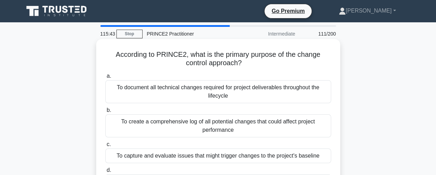
click at [201, 120] on div "To create a comprehensive log of all potential changes that could affect projec…" at bounding box center [218, 125] width 226 height 23
click at [105, 113] on input "b. To create a comprehensive log of all potential changes that could affect pro…" at bounding box center [105, 110] width 0 height 5
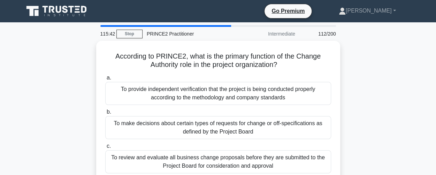
click at [197, 156] on div "To review and evaluate all business change proposals before they are submitted …" at bounding box center [218, 161] width 226 height 23
click at [105, 149] on input "c. To review and evaluate all business change proposals before they are submitt…" at bounding box center [105, 146] width 0 height 5
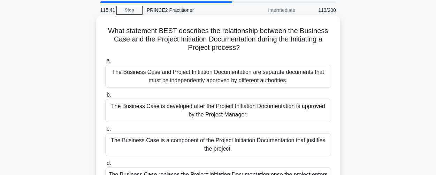
scroll to position [35, 0]
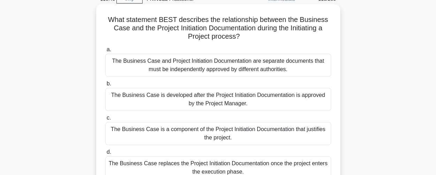
click at [198, 165] on div "The Business Case replaces the Project Initiation Documentation once the projec…" at bounding box center [218, 167] width 226 height 23
click at [105, 154] on input "d. The Business Case replaces the Project Initiation Documentation once the pro…" at bounding box center [105, 152] width 0 height 5
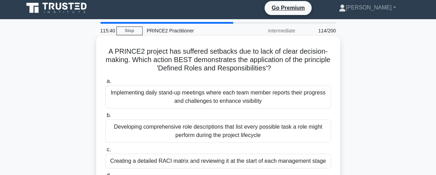
scroll to position [0, 0]
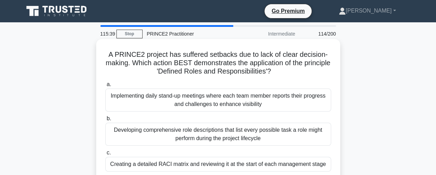
click at [201, 97] on div "Implementing daily stand-up meetings where each team member reports their progr…" at bounding box center [218, 100] width 226 height 23
click at [105, 87] on input "a. Implementing daily stand-up meetings where each team member reports their pr…" at bounding box center [105, 84] width 0 height 5
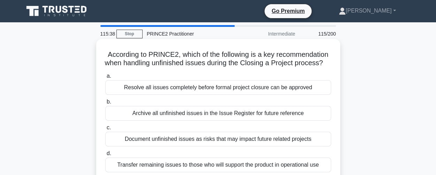
click at [198, 119] on div "Archive all unfinished issues in the Issue Register for future reference" at bounding box center [218, 113] width 226 height 15
click at [105, 104] on input "b. Archive all unfinished issues in the Issue Register for future reference" at bounding box center [105, 102] width 0 height 5
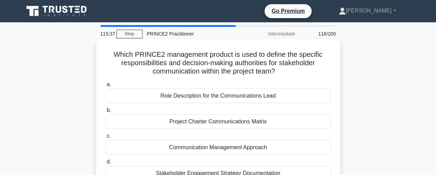
click at [200, 124] on div "Project Charter Communications Matrix" at bounding box center [218, 121] width 226 height 15
click at [105, 113] on input "b. Project Charter Communications Matrix" at bounding box center [105, 110] width 0 height 5
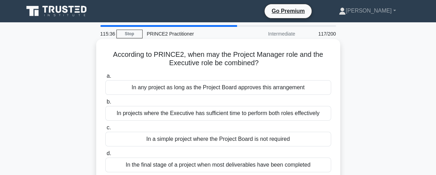
click at [197, 140] on div "In a simple project where the Project Board is not required" at bounding box center [218, 139] width 226 height 15
click at [105, 130] on input "c. In a simple project where the Project Board is not required" at bounding box center [105, 128] width 0 height 5
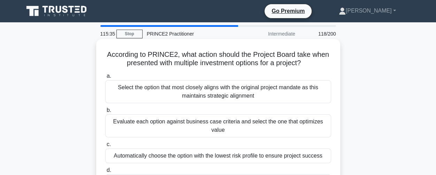
click at [193, 156] on div "Automatically choose the option with the lowest risk profile to ensure project …" at bounding box center [218, 156] width 226 height 15
click at [105, 147] on input "c. Automatically choose the option with the lowest risk profile to ensure proje…" at bounding box center [105, 144] width 0 height 5
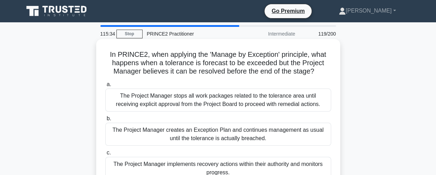
click at [208, 100] on div "The Project Manager stops all work packages related to the tolerance area until…" at bounding box center [218, 100] width 226 height 23
click at [105, 87] on input "a. The Project Manager stops all work packages related to the tolerance area un…" at bounding box center [105, 84] width 0 height 5
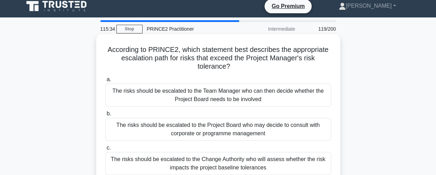
scroll to position [35, 0]
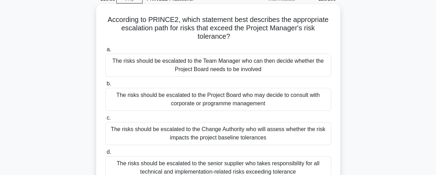
click at [196, 170] on div "The risks should be escalated to the senior supplier who takes responsibility f…" at bounding box center [218, 167] width 226 height 23
click at [105, 154] on input "d. The risks should be escalated to the senior supplier who takes responsibilit…" at bounding box center [105, 152] width 0 height 5
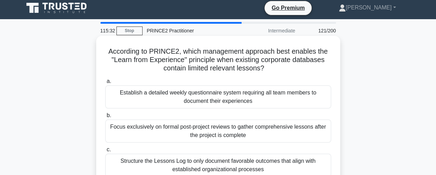
scroll to position [0, 0]
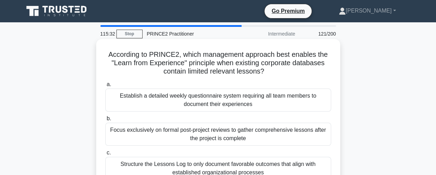
click at [200, 134] on div "Focus exclusively on formal post-project reviews to gather comprehensive lesson…" at bounding box center [218, 134] width 226 height 23
click at [105, 121] on input "b. Focus exclusively on formal post-project reviews to gather comprehensive les…" at bounding box center [105, 118] width 0 height 5
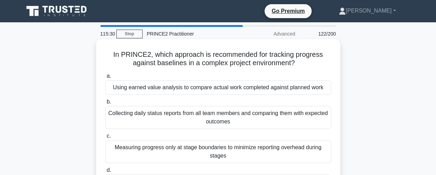
click at [211, 88] on div "Using earned value analysis to compare actual work completed against planned wo…" at bounding box center [218, 87] width 226 height 15
click at [105, 78] on input "a. Using earned value analysis to compare actual work completed against planned…" at bounding box center [105, 76] width 0 height 5
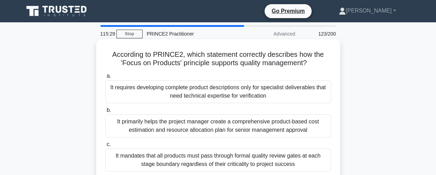
click at [219, 126] on div "It primarily helps the project manager create a comprehensive product-based cos…" at bounding box center [218, 125] width 226 height 23
click at [105, 113] on input "b. It primarily helps the project manager create a comprehensive product-based …" at bounding box center [105, 110] width 0 height 5
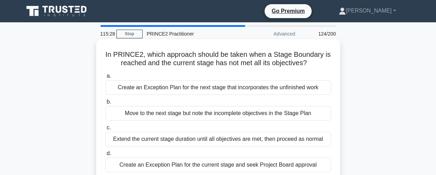
click at [228, 91] on div "Create an Exception Plan for the next stage that incorporates the unfinished wo…" at bounding box center [218, 87] width 226 height 15
click at [105, 78] on input "a. Create an Exception Plan for the next stage that incorporates the unfinished…" at bounding box center [105, 76] width 0 height 5
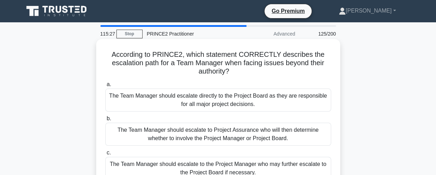
click at [224, 168] on div "The Team Manager should escalate to the Project Manager who may further escalat…" at bounding box center [218, 168] width 226 height 23
click at [105, 155] on input "c. The Team Manager should escalate to the Project Manager who may further esca…" at bounding box center [105, 153] width 0 height 5
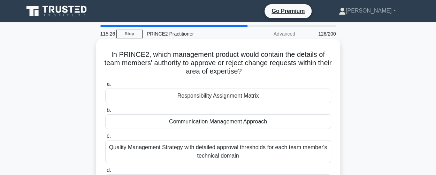
click at [220, 125] on div "Communication Management Approach" at bounding box center [218, 121] width 226 height 15
click at [105, 113] on input "b. Communication Management Approach" at bounding box center [105, 110] width 0 height 5
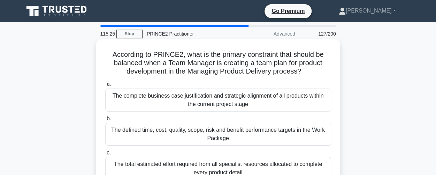
click at [213, 166] on div "The total estimated effort required from all specialist resources allocated to …" at bounding box center [218, 168] width 226 height 23
click at [105, 155] on input "c. The total estimated effort required from all specialist resources allocated …" at bounding box center [105, 153] width 0 height 5
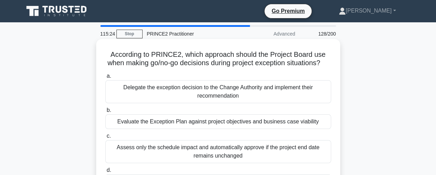
click at [225, 100] on div "Delegate the exception decision to the Change Authority and implement their rec…" at bounding box center [218, 91] width 226 height 23
click at [105, 78] on input "a. Delegate the exception decision to the Change Authority and implement their …" at bounding box center [105, 76] width 0 height 5
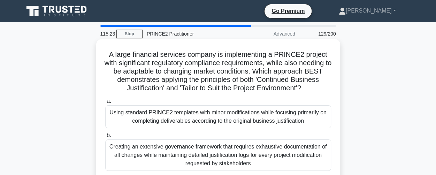
click at [221, 126] on div "Using standard PRINCE2 templates with minor modifications while focusing primar…" at bounding box center [218, 116] width 226 height 23
click at [105, 104] on input "a. Using standard PRINCE2 templates with minor modifications while focusing pri…" at bounding box center [105, 101] width 0 height 5
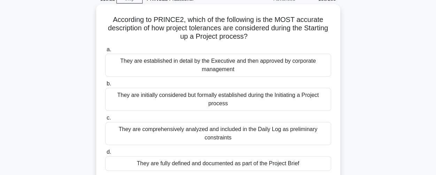
scroll to position [105, 0]
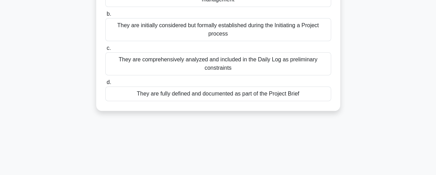
click at [229, 96] on div "They are fully defined and documented as part of the Project Brief" at bounding box center [218, 93] width 226 height 15
click at [105, 85] on input "d. They are fully defined and documented as part of the Project Brief" at bounding box center [105, 82] width 0 height 5
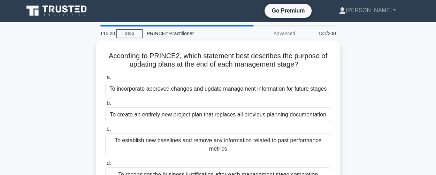
scroll to position [0, 0]
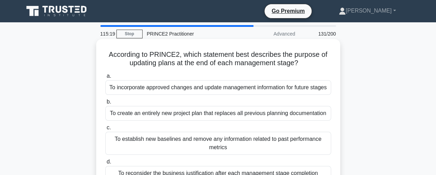
click at [229, 88] on div "To incorporate approved changes and update management information for future st…" at bounding box center [218, 87] width 226 height 15
click at [105, 78] on input "a. To incorporate approved changes and update management information for future…" at bounding box center [105, 76] width 0 height 5
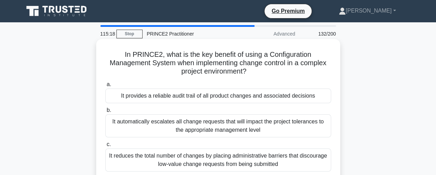
click at [219, 124] on div "It automatically escalates all change requests that will impact the project tol…" at bounding box center [218, 125] width 226 height 23
click at [105, 113] on input "b. It automatically escalates all change requests that will impact the project …" at bounding box center [105, 110] width 0 height 5
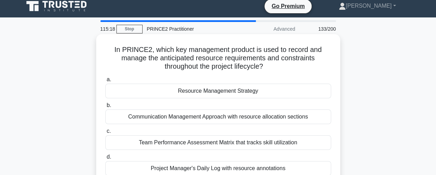
scroll to position [35, 0]
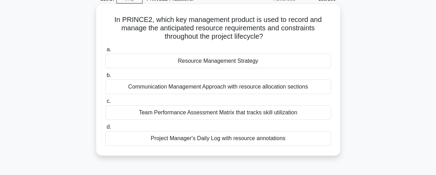
click at [219, 116] on div "Team Performance Assessment Matrix that tracks skill utilization" at bounding box center [218, 112] width 226 height 15
click at [105, 104] on input "c. Team Performance Assessment Matrix that tracks skill utilization" at bounding box center [105, 101] width 0 height 5
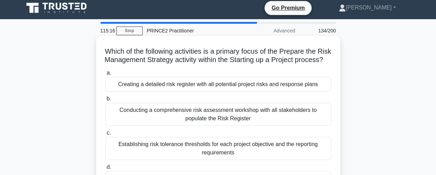
scroll to position [0, 0]
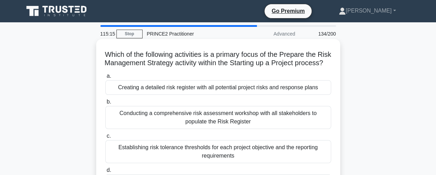
click at [207, 95] on div "Creating a detailed risk register with all potential project risks and response…" at bounding box center [218, 87] width 226 height 15
click at [105, 78] on input "a. Creating a detailed risk register with all potential project risks and respo…" at bounding box center [105, 76] width 0 height 5
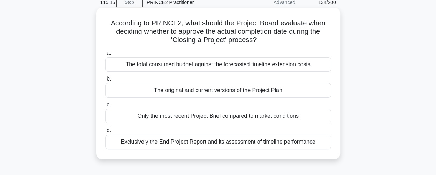
scroll to position [70, 0]
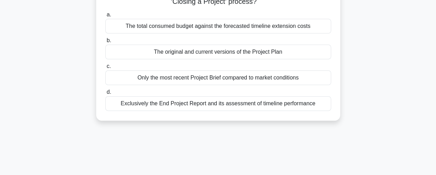
click at [214, 54] on div "The original and current versions of the Project Plan" at bounding box center [218, 52] width 226 height 15
click at [105, 43] on input "b. The original and current versions of the Project Plan" at bounding box center [105, 40] width 0 height 5
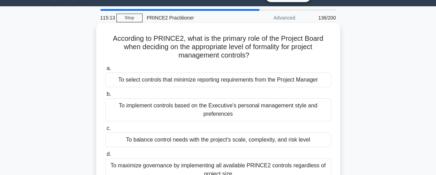
scroll to position [0, 0]
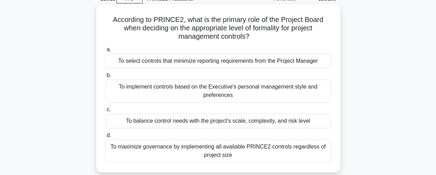
click at [215, 151] on div "To maximize governance by implementing all available PRINCE2 controls regardles…" at bounding box center [218, 150] width 226 height 23
click at [105, 138] on input "d. To maximize governance by implementing all available PRINCE2 controls regard…" at bounding box center [105, 135] width 0 height 5
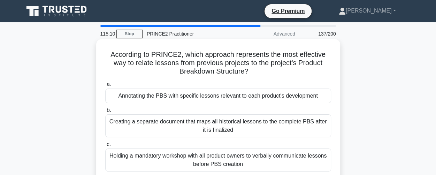
click at [218, 98] on div "Annotating the PBS with specific lessons relevant to each product's development" at bounding box center [218, 96] width 226 height 15
click at [105, 87] on input "a. Annotating the PBS with specific lessons relevant to each product's developm…" at bounding box center [105, 84] width 0 height 5
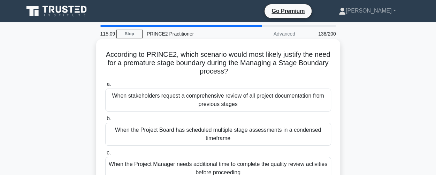
click at [208, 129] on div "When the Project Board has scheduled multiple stage assessments in a condensed …" at bounding box center [218, 134] width 226 height 23
click at [105, 121] on input "b. When the Project Board has scheduled multiple stage assessments in a condens…" at bounding box center [105, 118] width 0 height 5
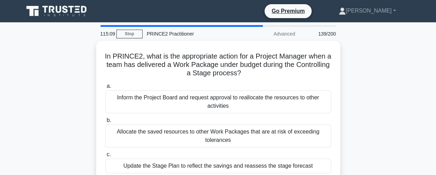
scroll to position [70, 0]
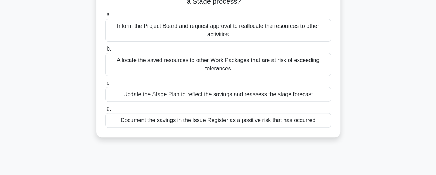
click at [214, 121] on div "Document the savings in the Issue Register as a positive risk that has occurred" at bounding box center [218, 120] width 226 height 15
click at [105, 111] on input "d. Document the savings in the Issue Register as a positive risk that has occur…" at bounding box center [105, 109] width 0 height 5
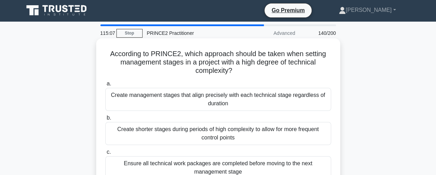
scroll to position [0, 0]
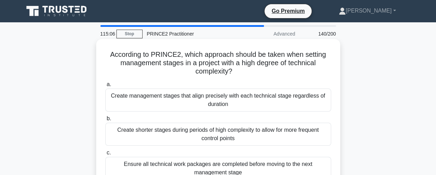
click at [213, 98] on div "Create management stages that align precisely with each technical stage regardl…" at bounding box center [218, 100] width 226 height 23
click at [105, 87] on input "a. Create management stages that align precisely with each technical stage rega…" at bounding box center [105, 84] width 0 height 5
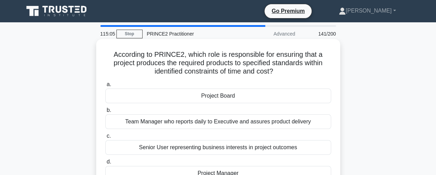
click at [208, 124] on div "Team Manager who reports daily to Executive and assures product delivery" at bounding box center [218, 121] width 226 height 15
click at [105, 113] on input "b. Team Manager who reports daily to Executive and assures product delivery" at bounding box center [105, 110] width 0 height 5
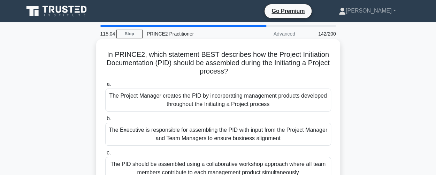
click at [207, 134] on div "The Executive is responsible for assembling the PID with input from the Project…" at bounding box center [218, 134] width 226 height 23
click at [105, 121] on input "b. The Executive is responsible for assembling the PID with input from the Proj…" at bounding box center [105, 118] width 0 height 5
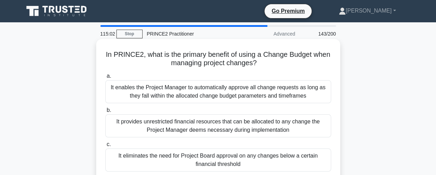
scroll to position [70, 0]
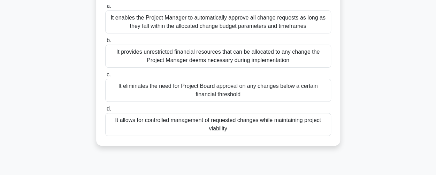
click at [208, 121] on div "It allows for controlled management of requested changes while maintaining proj…" at bounding box center [218, 124] width 226 height 23
click at [105, 111] on input "d. It allows for controlled management of requested changes while maintaining p…" at bounding box center [105, 109] width 0 height 5
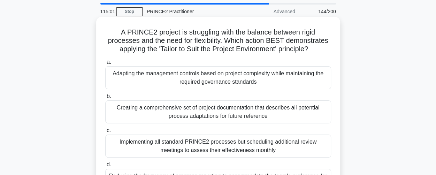
scroll to position [2, 0]
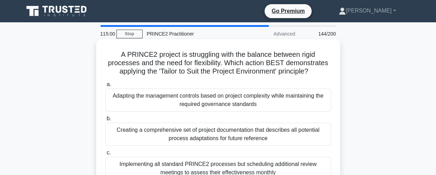
click at [211, 107] on div "Adapting the management controls based on project complexity while maintaining …" at bounding box center [218, 100] width 226 height 23
click at [105, 87] on input "a. Adapting the management controls based on project complexity while maintaini…" at bounding box center [105, 84] width 0 height 5
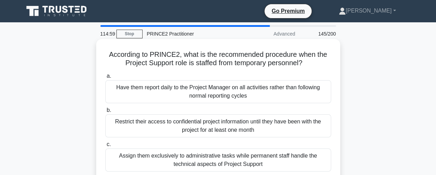
click at [210, 125] on div "Restrict their access to confidential project information until they have been …" at bounding box center [218, 125] width 226 height 23
click at [105, 113] on input "b. Restrict their access to confidential project information until they have be…" at bounding box center [105, 110] width 0 height 5
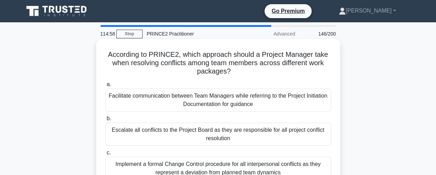
click at [208, 137] on div "Escalate all conflicts to the Project Board as they are responsible for all pro…" at bounding box center [218, 134] width 226 height 23
click at [105, 121] on input "b. Escalate all conflicts to the Project Board as they are responsible for all …" at bounding box center [105, 118] width 0 height 5
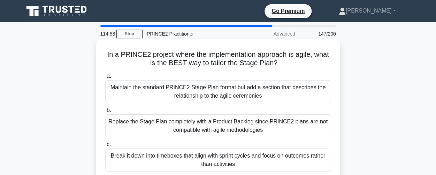
click at [205, 155] on div "Break it down into timeboxes that align with sprint cycles and focus on outcome…" at bounding box center [218, 160] width 226 height 23
click at [105, 147] on input "c. Break it down into timeboxes that align with sprint cycles and focus on outc…" at bounding box center [105, 144] width 0 height 5
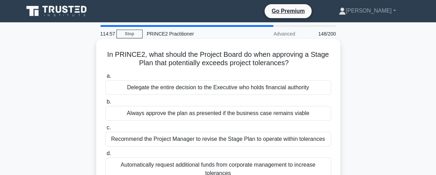
click at [204, 168] on div "Automatically request additional funds from corporate management to increase to…" at bounding box center [218, 169] width 226 height 23
click at [105, 156] on input "d. Automatically request additional funds from corporate management to increase…" at bounding box center [105, 153] width 0 height 5
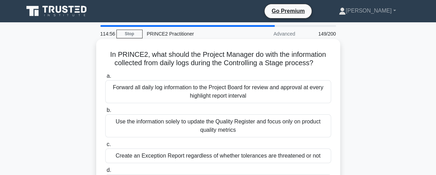
click at [219, 104] on div "a. Forward all daily log information to the Project Board for review and approv…" at bounding box center [218, 130] width 234 height 120
click at [217, 92] on div "Forward all daily log information to the Project Board for review and approval …" at bounding box center [218, 91] width 226 height 23
click at [105, 78] on input "a. Forward all daily log information to the Project Board for review and approv…" at bounding box center [105, 76] width 0 height 5
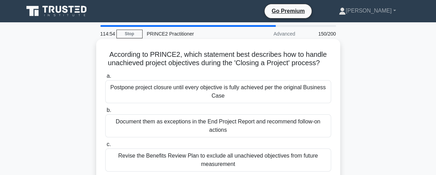
click at [212, 157] on div "Revise the Benefits Review Plan to exclude all unachieved objectives from futur…" at bounding box center [218, 160] width 226 height 23
click at [105, 147] on input "c. Revise the Benefits Review Plan to exclude all unachieved objectives from fu…" at bounding box center [105, 144] width 0 height 5
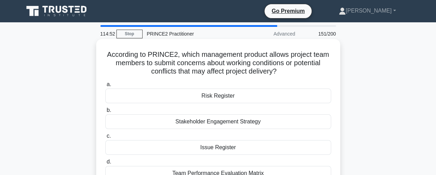
click at [210, 173] on div "Team Performance Evaluation Matrix" at bounding box center [218, 173] width 226 height 15
click at [105, 164] on input "d. Team Performance Evaluation Matrix" at bounding box center [105, 162] width 0 height 5
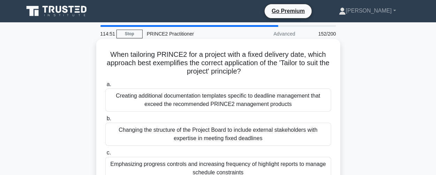
click at [223, 94] on div "Creating additional documentation templates specific to deadline management tha…" at bounding box center [218, 100] width 226 height 23
click at [105, 87] on input "a. Creating additional documentation templates specific to deadline management …" at bounding box center [105, 84] width 0 height 5
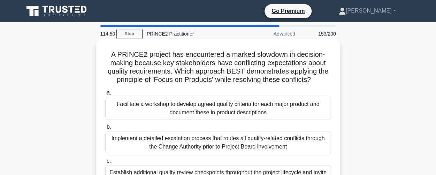
click at [213, 139] on div "Implement a detailed escalation process that routes all quality-related conflic…" at bounding box center [218, 142] width 226 height 23
click at [105, 129] on input "b. Implement a detailed escalation process that routes all quality-related conf…" at bounding box center [105, 127] width 0 height 5
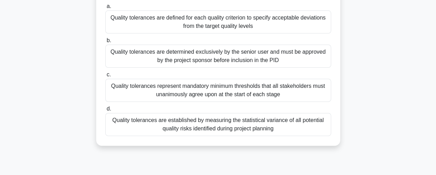
click at [218, 124] on div "Quality tolerances are established by measuring the statistical variance of all…" at bounding box center [218, 124] width 226 height 23
click at [105, 111] on input "d. Quality tolerances are established by measuring the statistical variance of …" at bounding box center [105, 109] width 0 height 5
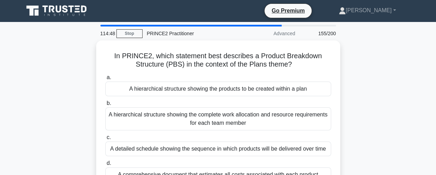
scroll to position [0, 0]
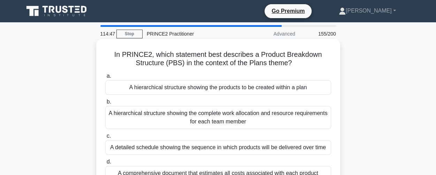
click at [222, 85] on div "A hierarchical structure showing the products to be created within a plan" at bounding box center [218, 87] width 226 height 15
click at [105, 78] on input "a. A hierarchical structure showing the products to be created within a plan" at bounding box center [105, 76] width 0 height 5
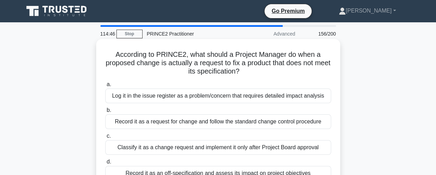
click at [215, 123] on div "Record it as a request for change and follow the standard change control proced…" at bounding box center [218, 121] width 226 height 15
click at [105, 113] on input "b. Record it as a request for change and follow the standard change control pro…" at bounding box center [105, 110] width 0 height 5
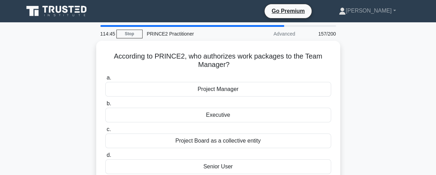
scroll to position [35, 0]
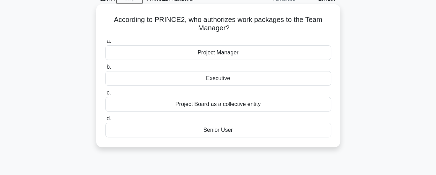
click at [216, 108] on div "Project Board as a collective entity" at bounding box center [218, 104] width 226 height 15
click at [105, 95] on input "c. Project Board as a collective entity" at bounding box center [105, 93] width 0 height 5
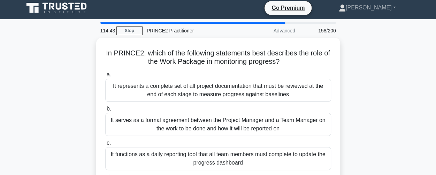
scroll to position [0, 0]
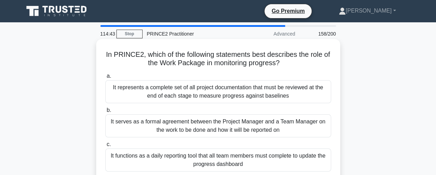
click at [220, 95] on div "It represents a complete set of all project documentation that must be reviewed…" at bounding box center [218, 91] width 226 height 23
click at [105, 78] on input "a. It represents a complete set of all project documentation that must be revie…" at bounding box center [105, 76] width 0 height 5
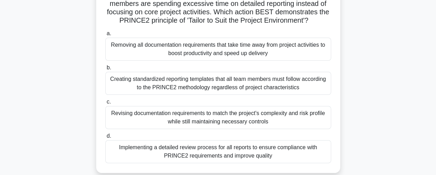
scroll to position [70, 0]
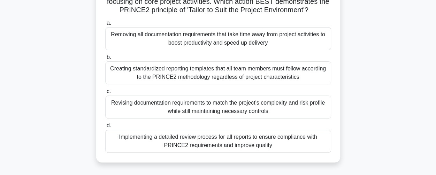
click at [208, 137] on div "Implementing a detailed review process for all reports to ensure compliance wit…" at bounding box center [218, 141] width 226 height 23
click at [105, 128] on input "d. Implementing a detailed review process for all reports to ensure compliance …" at bounding box center [105, 125] width 0 height 5
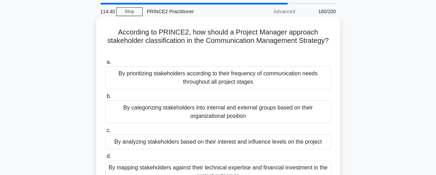
scroll to position [2, 0]
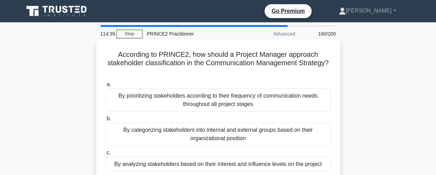
click at [218, 103] on div "By prioritizing stakeholders according to their frequency of communication need…" at bounding box center [218, 100] width 226 height 23
click at [105, 87] on input "a. By prioritizing stakeholders according to their frequency of communication n…" at bounding box center [105, 84] width 0 height 5
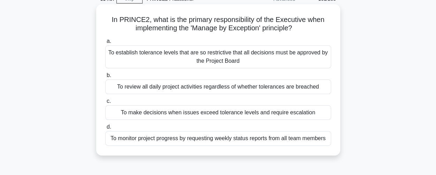
click at [221, 88] on div "To review all daily project activities regardless of whether tolerances are bre…" at bounding box center [218, 86] width 226 height 15
click at [105, 78] on input "b. To review all daily project activities regardless of whether tolerances are …" at bounding box center [105, 75] width 0 height 5
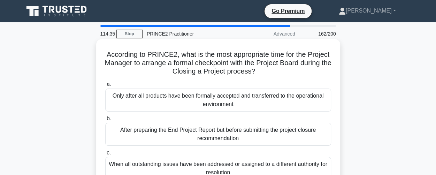
click at [208, 167] on div "When all outstanding issues have been addressed or assigned to a different auth…" at bounding box center [218, 168] width 226 height 23
click at [105, 155] on input "c. When all outstanding issues have been addressed or assigned to a different a…" at bounding box center [105, 153] width 0 height 5
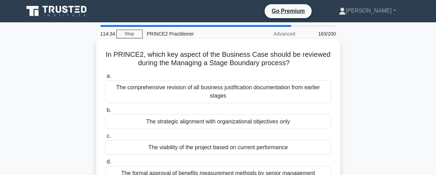
click at [220, 93] on div "The comprehensive revision of all business justification documentation from ear…" at bounding box center [218, 91] width 226 height 23
click at [105, 78] on input "a. The comprehensive revision of all business justification documentation from …" at bounding box center [105, 76] width 0 height 5
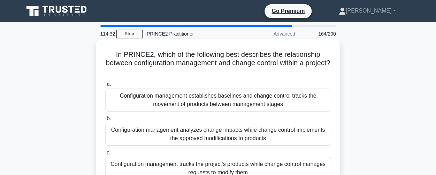
click at [211, 163] on div "Configuration management tracks the project's products while change control man…" at bounding box center [218, 168] width 226 height 23
click at [105, 155] on input "c. Configuration management tracks the project's products while change control …" at bounding box center [105, 153] width 0 height 5
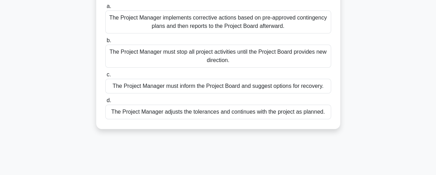
click at [212, 114] on div "The Project Manager adjusts the tolerances and continues with the project as pl…" at bounding box center [218, 112] width 226 height 15
click at [105, 103] on input "d. The Project Manager adjusts the tolerances and continues with the project as…" at bounding box center [105, 100] width 0 height 5
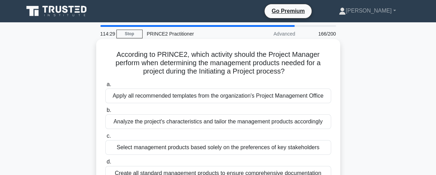
click at [218, 99] on div "Apply all recommended templates from the organization's Project Management Offi…" at bounding box center [218, 96] width 226 height 15
click at [105, 87] on input "a. Apply all recommended templates from the organization's Project Management O…" at bounding box center [105, 84] width 0 height 5
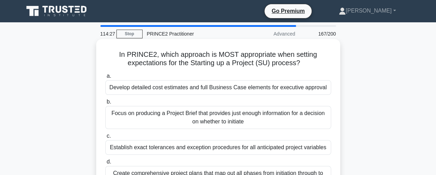
click at [210, 150] on div "Establish exact tolerances and exception procedures for all anticipated project…" at bounding box center [218, 147] width 226 height 15
click at [105, 138] on input "c. Establish exact tolerances and exception procedures for all anticipated proj…" at bounding box center [105, 136] width 0 height 5
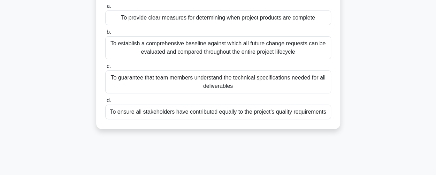
click at [215, 112] on div "To ensure all stakeholders have contributed equally to the project's quality re…" at bounding box center [218, 112] width 226 height 15
click at [105, 103] on input "d. To ensure all stakeholders have contributed equally to the project's quality…" at bounding box center [105, 100] width 0 height 5
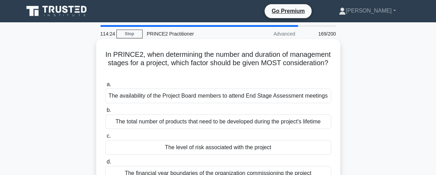
click at [217, 98] on div "The availability of the Project Board members to attend End Stage Assessment me…" at bounding box center [218, 96] width 226 height 15
click at [105, 87] on input "a. The availability of the Project Board members to attend End Stage Assessment…" at bounding box center [105, 84] width 0 height 5
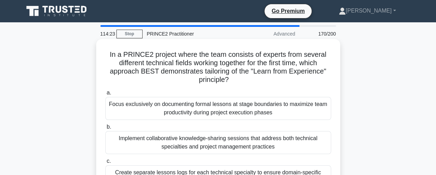
click at [210, 138] on div "Implement collaborative knowledge-sharing sessions that address both technical …" at bounding box center [218, 142] width 226 height 23
click at [105, 129] on input "b. Implement collaborative knowledge-sharing sessions that address both technic…" at bounding box center [105, 127] width 0 height 5
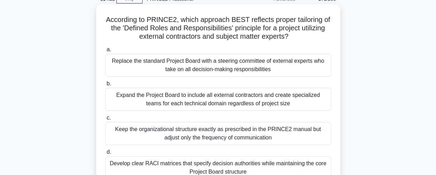
click at [217, 130] on div "Keep the organizational structure exactly as prescribed in the PRINCE2 manual b…" at bounding box center [218, 133] width 226 height 23
click at [105, 120] on input "c. Keep the organizational structure exactly as prescribed in the PRINCE2 manua…" at bounding box center [105, 118] width 0 height 5
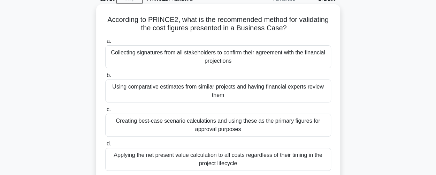
click at [214, 160] on div "Applying the net present value calculation to all costs regardless of their tim…" at bounding box center [218, 159] width 226 height 23
click at [105, 146] on input "d. Applying the net present value calculation to all costs regardless of their …" at bounding box center [105, 144] width 0 height 5
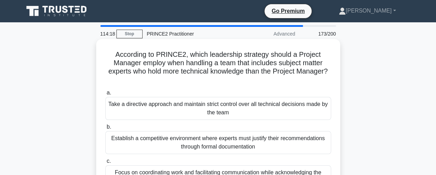
click at [221, 109] on div "Take a directive approach and maintain strict control over all technical decisi…" at bounding box center [218, 108] width 226 height 23
click at [105, 95] on input "a. Take a directive approach and maintain strict control over all technical dec…" at bounding box center [105, 93] width 0 height 5
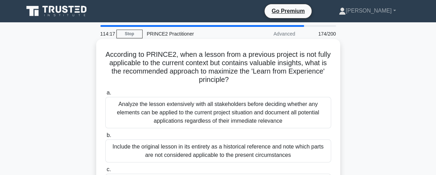
click at [213, 145] on div "Include the original lesson in its entirety as a historical reference and note …" at bounding box center [218, 150] width 226 height 23
click at [105, 138] on input "b. Include the original lesson in its entirety as a historical reference and no…" at bounding box center [105, 135] width 0 height 5
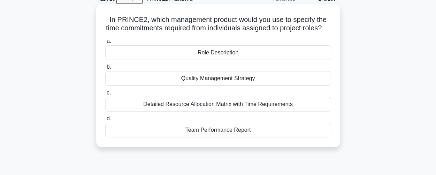
click at [222, 137] on div "Team Performance Report" at bounding box center [218, 130] width 226 height 15
click at [105, 121] on input "d. Team Performance Report" at bounding box center [105, 118] width 0 height 5
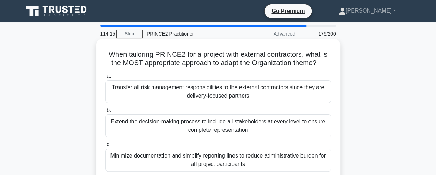
click at [228, 94] on div "Transfer all risk management responsibilities to the external contractors since…" at bounding box center [218, 91] width 226 height 23
click at [105, 78] on input "a. Transfer all risk management responsibilities to the external contractors si…" at bounding box center [105, 76] width 0 height 5
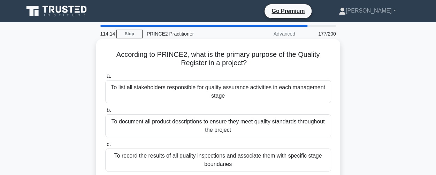
click at [221, 128] on div "To document all product descriptions to ensure they meet quality standards thro…" at bounding box center [218, 125] width 226 height 23
click at [105, 113] on input "b. To document all product descriptions to ensure they meet quality standards t…" at bounding box center [105, 110] width 0 height 5
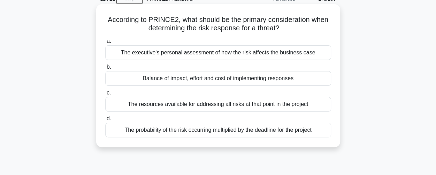
click at [225, 133] on div "The probability of the risk occurring multiplied by the deadline for the project" at bounding box center [218, 130] width 226 height 15
click at [105, 121] on input "d. The probability of the risk occurring multiplied by the deadline for the pro…" at bounding box center [105, 118] width 0 height 5
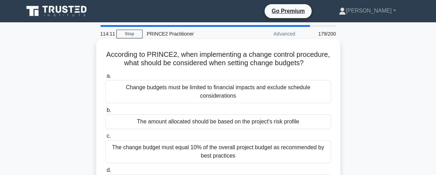
click at [229, 103] on div "Change budgets must be limited to financial impacts and exclude schedule consid…" at bounding box center [218, 91] width 226 height 23
click at [105, 78] on input "a. Change budgets must be limited to financial impacts and exclude schedule con…" at bounding box center [105, 76] width 0 height 5
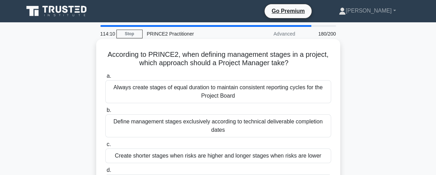
click at [220, 125] on div "Define management stages exclusively according to technical deliverable complet…" at bounding box center [218, 125] width 226 height 23
click at [105, 113] on input "b. Define management stages exclusively according to technical deliverable comp…" at bounding box center [105, 110] width 0 height 5
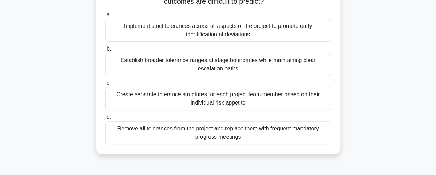
click at [222, 104] on div "Create separate tolerance structures for each project team member based on thei…" at bounding box center [218, 98] width 226 height 23
click at [105, 85] on input "c. Create separate tolerance structures for each project team member based on t…" at bounding box center [105, 83] width 0 height 5
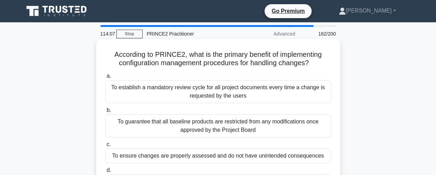
click at [222, 92] on div "To establish a mandatory review cycle for all project documents every time a ch…" at bounding box center [218, 91] width 226 height 23
click at [105, 78] on input "a. To establish a mandatory review cycle for all project documents every time a…" at bounding box center [105, 76] width 0 height 5
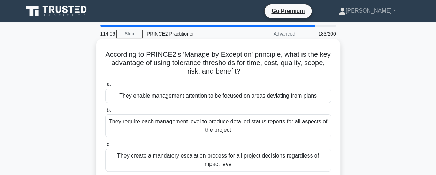
click at [216, 125] on div "They require each management level to produce detailed status reports for all a…" at bounding box center [218, 125] width 226 height 23
click at [105, 113] on input "b. They require each management level to produce detailed status reports for al…" at bounding box center [105, 110] width 0 height 5
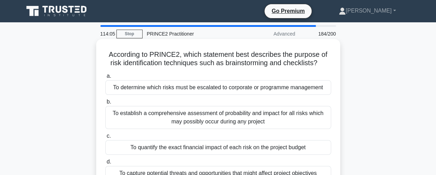
click at [216, 121] on div "To establish a comprehensive assessment of probability and impact for all risks…" at bounding box center [218, 117] width 226 height 23
click at [105, 104] on input "b. To establish a comprehensive assessment of probability and impact for all ri…" at bounding box center [105, 102] width 0 height 5
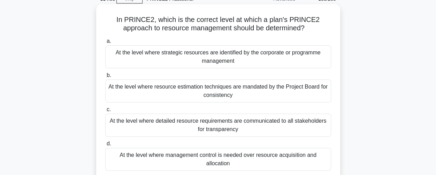
click at [216, 135] on div "At the level where detailed resource requirements are communicated to all stake…" at bounding box center [218, 125] width 226 height 23
click at [105, 112] on input "c. At the level where detailed resource requirements are communicated to all st…" at bounding box center [105, 109] width 0 height 5
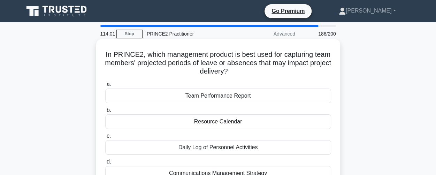
click at [216, 172] on div "Communications Management Strategy" at bounding box center [218, 173] width 226 height 15
click at [105, 164] on input "d. Communications Management Strategy" at bounding box center [105, 162] width 0 height 5
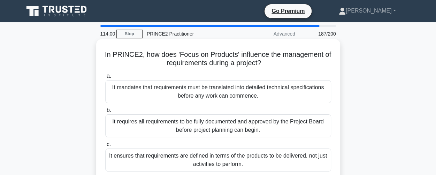
click at [220, 94] on div "It mandates that requirements must be translated into detailed technical specif…" at bounding box center [218, 91] width 226 height 23
click at [105, 78] on input "a. It mandates that requirements must be translated into detailed technical spe…" at bounding box center [105, 76] width 0 height 5
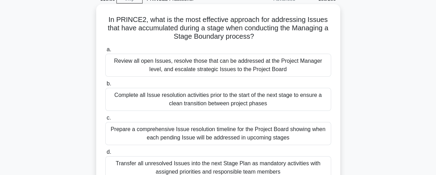
click at [220, 96] on div "Complete all Issue resolution activities prior to the start of the next stage t…" at bounding box center [218, 99] width 226 height 23
click at [105, 86] on input "b. Complete all Issue resolution activities prior to the start of the next stag…" at bounding box center [105, 84] width 0 height 5
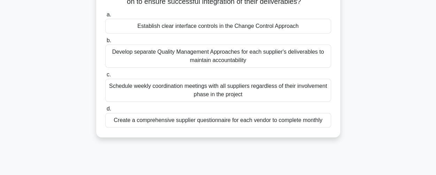
click at [212, 119] on div "Create a comprehensive supplier questionnaire for each vendor to complete month…" at bounding box center [218, 120] width 226 height 15
click at [105, 111] on input "d. Create a comprehensive supplier questionnaire for each vendor to complete mo…" at bounding box center [105, 109] width 0 height 5
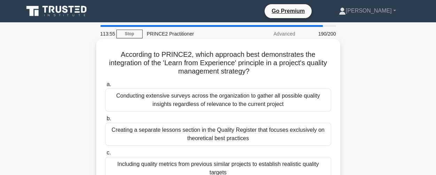
click at [218, 104] on div "Conducting extensive surveys across the organization to gather all possible qua…" at bounding box center [218, 100] width 226 height 23
click at [105, 87] on input "a. Conducting extensive surveys across the organization to gather all possible …" at bounding box center [105, 84] width 0 height 5
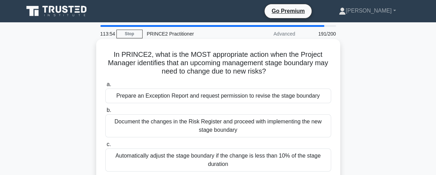
click at [215, 127] on div "Document the changes in the Risk Register and proceed with implementing the new…" at bounding box center [218, 125] width 226 height 23
click at [105, 113] on input "b. Document the changes in the Risk Register and proceed with implementing the …" at bounding box center [105, 110] width 0 height 5
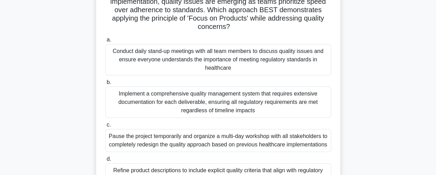
click at [213, 134] on div "Pause the project temporarily and organize a multi-day workshop with all stakeh…" at bounding box center [218, 140] width 226 height 23
click at [105, 127] on input "c. Pause the project temporarily and organize a multi-day workshop with all sta…" at bounding box center [105, 125] width 0 height 5
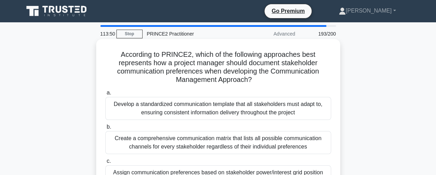
click at [229, 111] on div "Develop a standardized communication template that all stakeholders must adapt …" at bounding box center [218, 108] width 226 height 23
click at [105, 95] on input "a. Develop a standardized communication template that all stakeholders must ada…" at bounding box center [105, 93] width 0 height 5
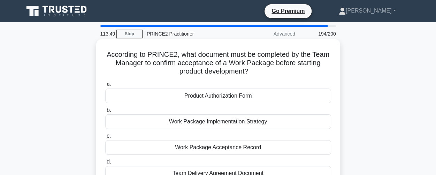
click at [223, 123] on div "Work Package Implementation Strategy" at bounding box center [218, 121] width 226 height 15
click at [105, 113] on input "b. Work Package Implementation Strategy" at bounding box center [105, 110] width 0 height 5
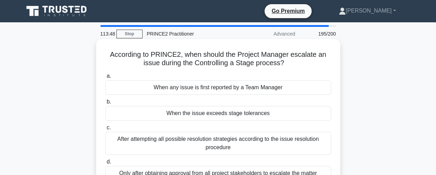
click at [216, 145] on div "After attempting all possible resolution strategies according to the issue reso…" at bounding box center [218, 143] width 226 height 23
click at [105, 130] on input "c. After attempting all possible resolution strategies according to the issue r…" at bounding box center [105, 128] width 0 height 5
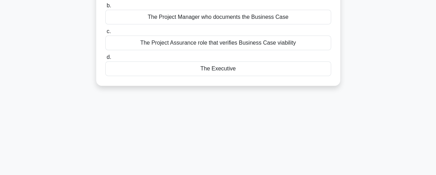
click at [222, 70] on div "The Executive" at bounding box center [218, 68] width 226 height 15
click at [105, 60] on input "d. The Executive" at bounding box center [105, 57] width 0 height 5
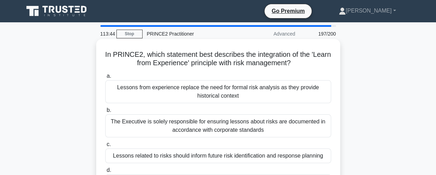
click at [228, 86] on div "Lessons from experience replace the need for formal risk analysis as they provi…" at bounding box center [218, 91] width 226 height 23
click at [105, 78] on input "a. Lessons from experience replace the need for formal risk analysis as they pr…" at bounding box center [105, 76] width 0 height 5
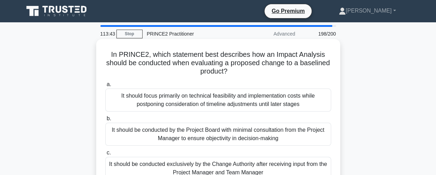
click at [225, 106] on div "It should focus primarily on technical feasibility and implementation costs whi…" at bounding box center [218, 100] width 226 height 23
click at [105, 87] on input "a. It should focus primarily on technical feasibility and implementation costs …" at bounding box center [105, 84] width 0 height 5
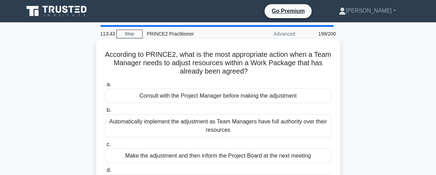
click at [220, 129] on div "Automatically implement the adjustment as Team Managers have full authority ove…" at bounding box center [218, 125] width 226 height 23
click at [105, 113] on input "b. Automatically implement the adjustment as Team Managers have full authority …" at bounding box center [105, 110] width 0 height 5
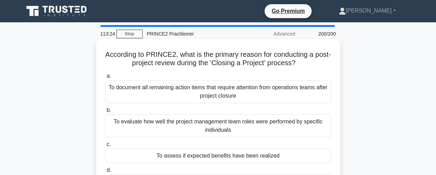
click at [228, 158] on div "To assess if expected benefits have been realized" at bounding box center [218, 156] width 226 height 15
click at [105, 147] on input "c. To assess if expected benefits have been realized" at bounding box center [105, 144] width 0 height 5
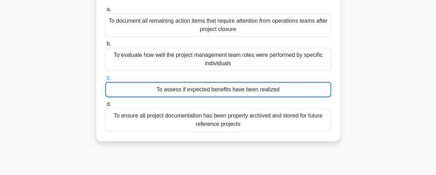
scroll to position [27, 0]
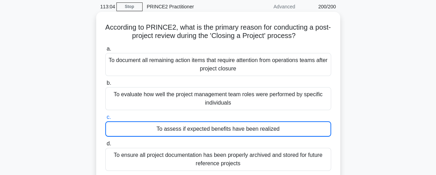
click at [210, 128] on div "To assess if expected benefits have been realized" at bounding box center [218, 128] width 226 height 15
click at [105, 120] on input "c. To assess if expected benefits have been realized" at bounding box center [105, 117] width 0 height 5
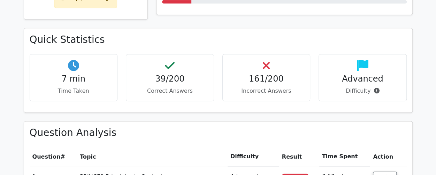
scroll to position [488, 0]
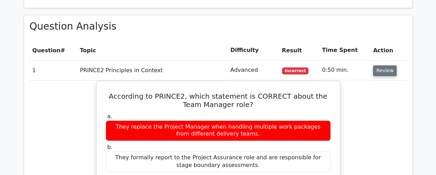
click at [379, 65] on button "Review" at bounding box center [385, 70] width 24 height 11
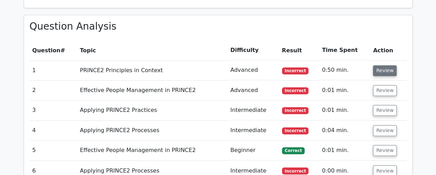
click at [380, 65] on button "Review" at bounding box center [385, 70] width 24 height 11
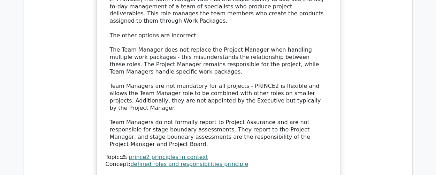
scroll to position [837, 0]
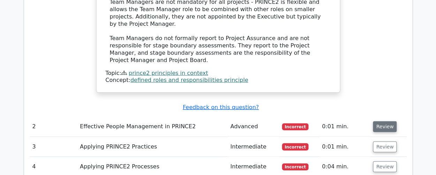
click at [379, 121] on button "Review" at bounding box center [385, 126] width 24 height 11
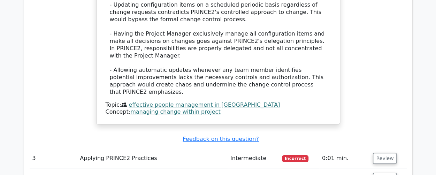
scroll to position [1220, 0]
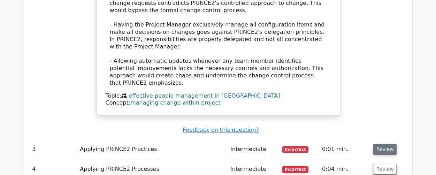
click at [379, 144] on button "Review" at bounding box center [385, 149] width 24 height 11
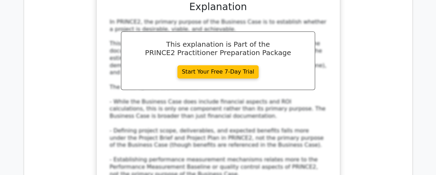
scroll to position [1604, 0]
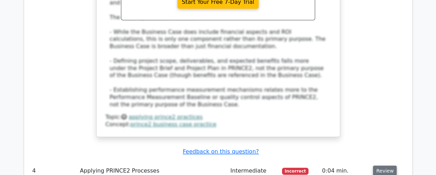
click at [381, 166] on button "Review" at bounding box center [385, 171] width 24 height 11
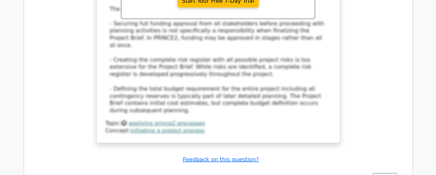
scroll to position [2057, 0]
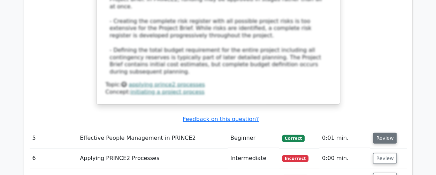
click at [379, 133] on button "Review" at bounding box center [385, 138] width 24 height 11
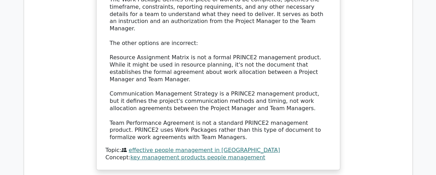
scroll to position [2440, 0]
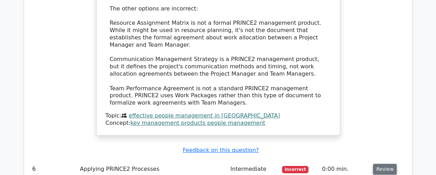
click at [382, 164] on button "Review" at bounding box center [385, 169] width 24 height 11
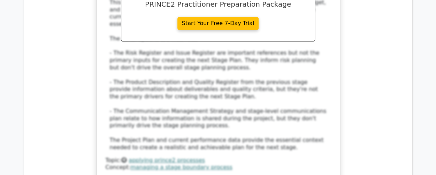
scroll to position [2824, 0]
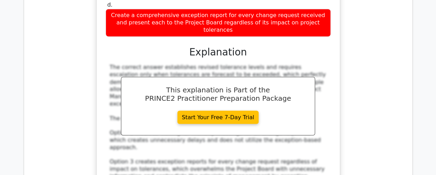
scroll to position [3207, 0]
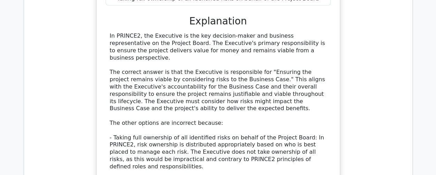
scroll to position [3591, 0]
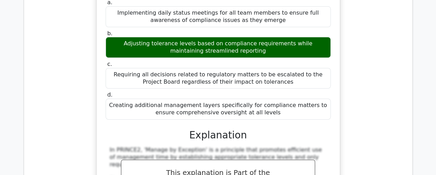
scroll to position [4079, 0]
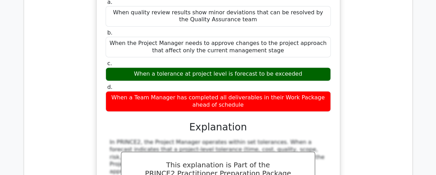
scroll to position [4427, 0]
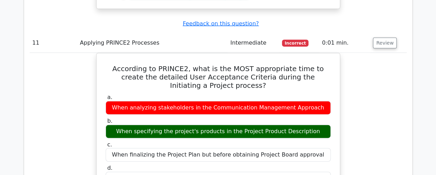
scroll to position [4846, 0]
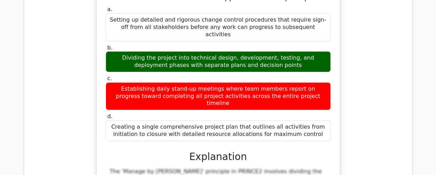
scroll to position [5299, 0]
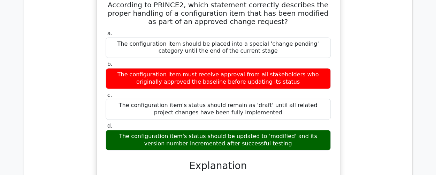
scroll to position [5682, 0]
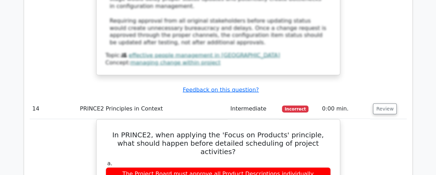
scroll to position [6066, 0]
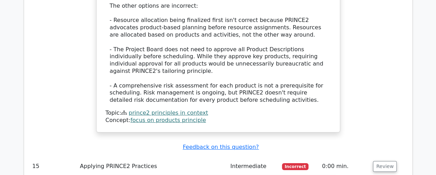
scroll to position [6484, 0]
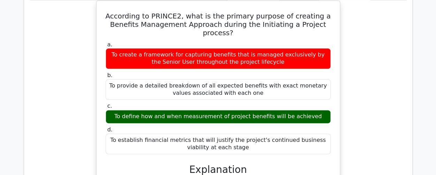
scroll to position [6937, 0]
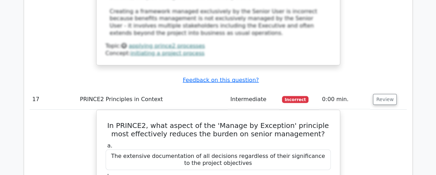
scroll to position [7321, 0]
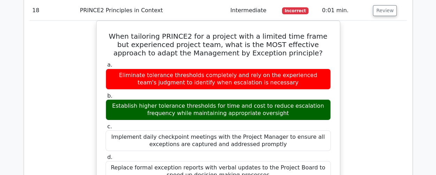
scroll to position [7809, 0]
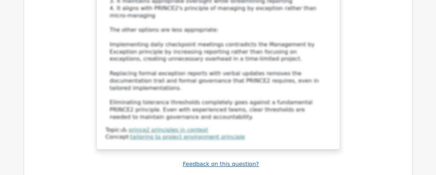
scroll to position [8192, 0]
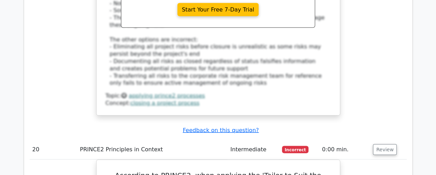
scroll to position [8576, 0]
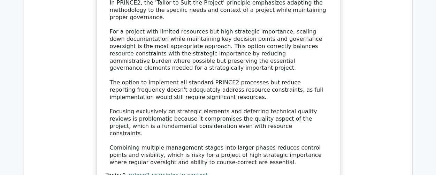
scroll to position [8924, 0]
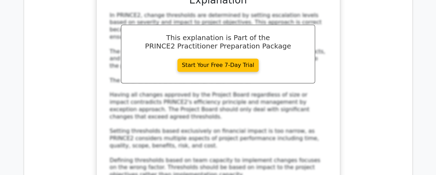
scroll to position [9273, 0]
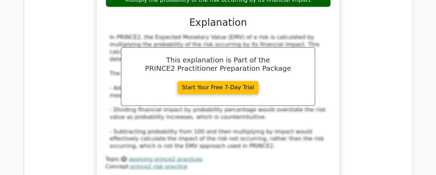
scroll to position [9726, 0]
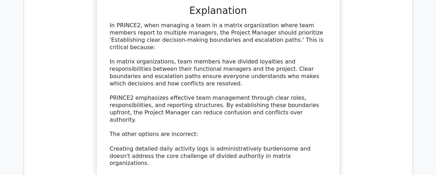
scroll to position [10110, 0]
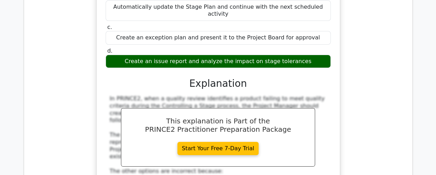
scroll to position [10458, 0]
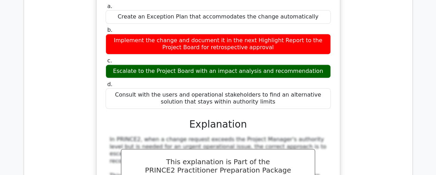
scroll to position [10842, 0]
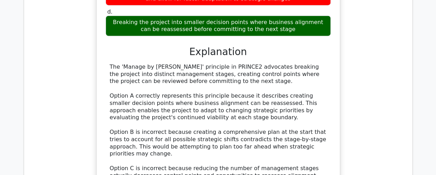
scroll to position [11365, 0]
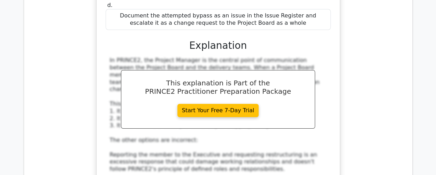
scroll to position [11783, 0]
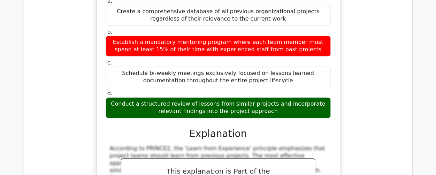
scroll to position [12132, 0]
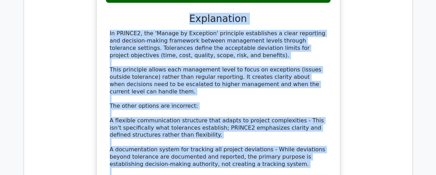
scroll to position [12570, 0]
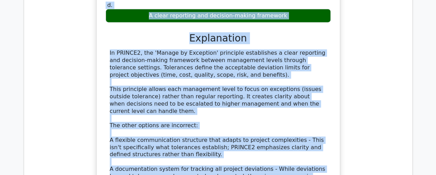
drag, startPoint x: 33, startPoint y: 43, endPoint x: 271, endPoint y: 45, distance: 238.5
copy tbody "1 PRINCE2 Principles in Context Advanced Incorrect 0:50 min. Review According t…"
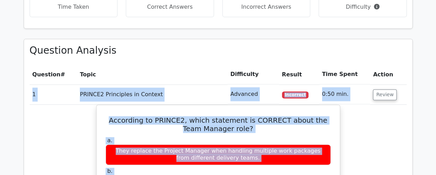
scroll to position [523, 0]
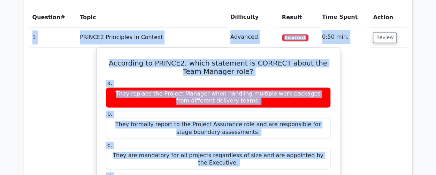
click at [196, 118] on div "They formally report to the Project Assurance role and are responsible for stag…" at bounding box center [218, 128] width 225 height 21
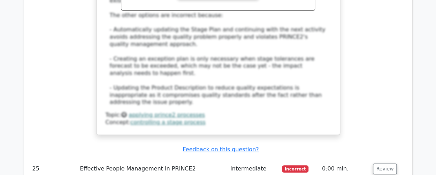
scroll to position [10633, 0]
